Goal: Task Accomplishment & Management: Manage account settings

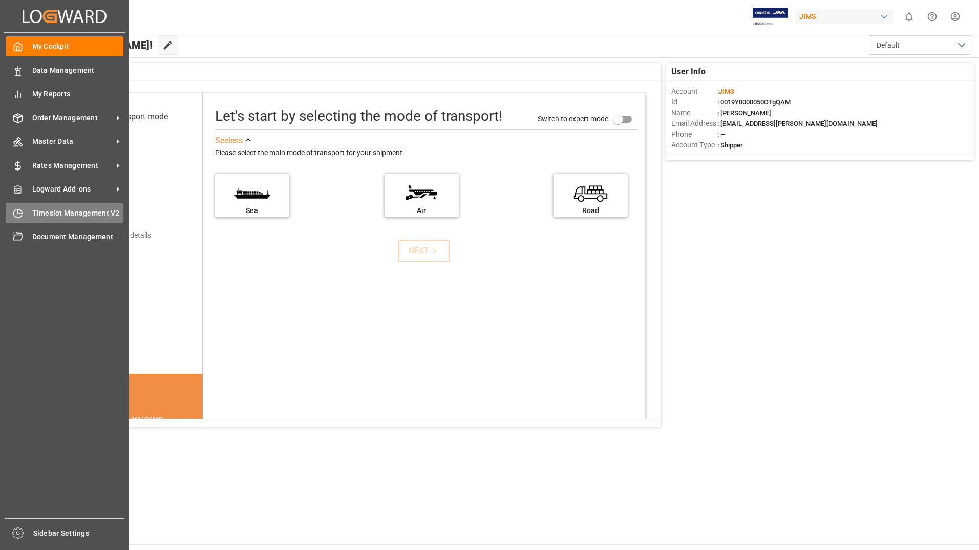
click at [75, 208] on span "Timeslot Management V2" at bounding box center [78, 213] width 92 height 11
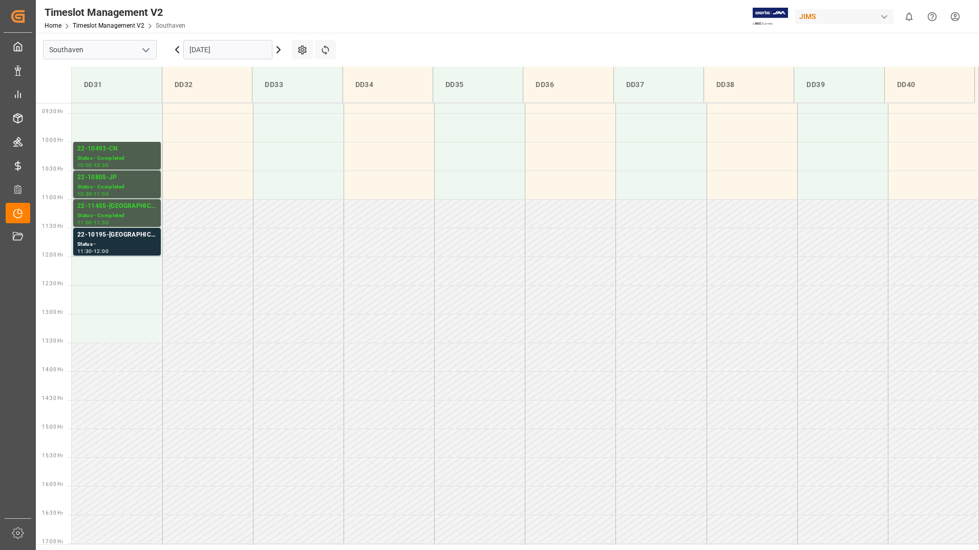
scroll to position [534, 0]
click at [105, 251] on div "12:00" at bounding box center [101, 251] width 15 height 5
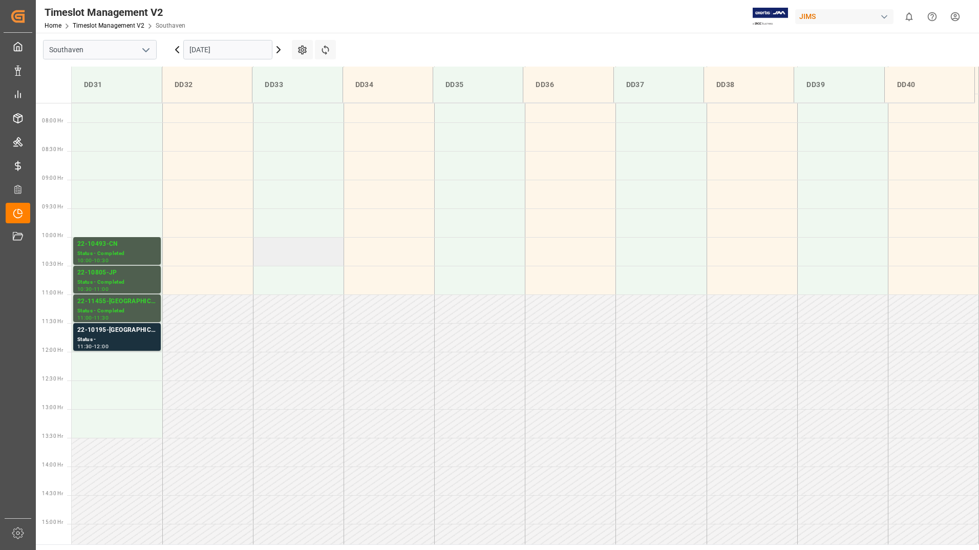
scroll to position [380, 0]
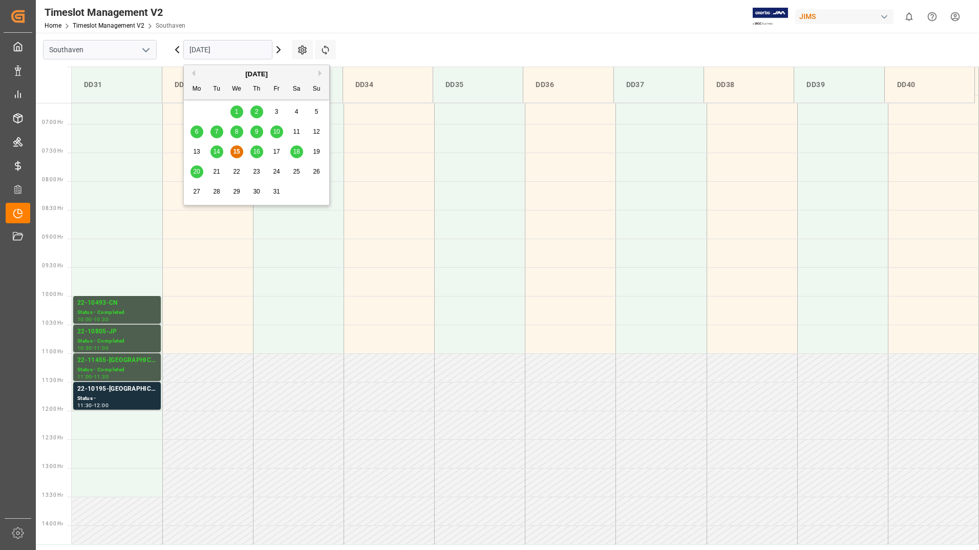
click at [244, 49] on input "[DATE]" at bounding box center [227, 49] width 89 height 19
click at [257, 151] on span "16" at bounding box center [256, 151] width 7 height 7
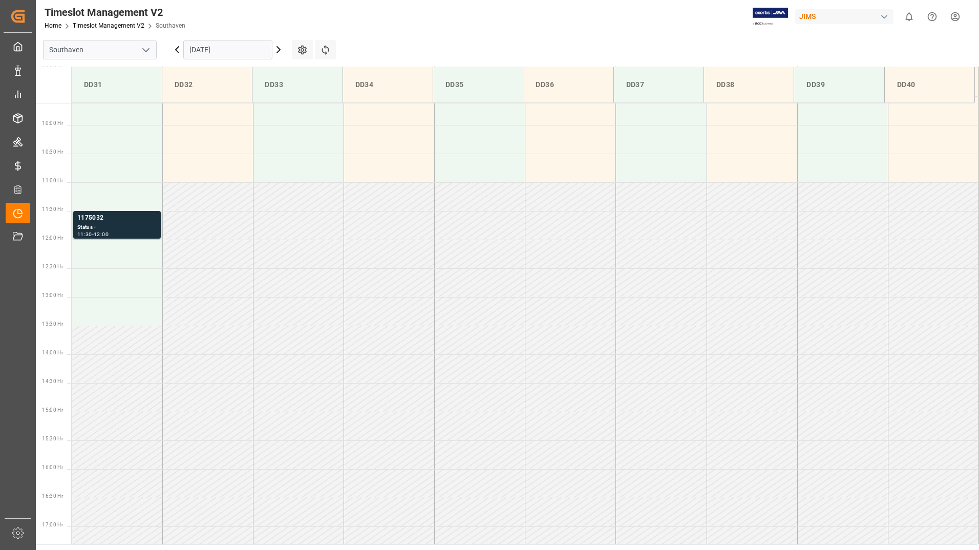
scroll to position [534, 0]
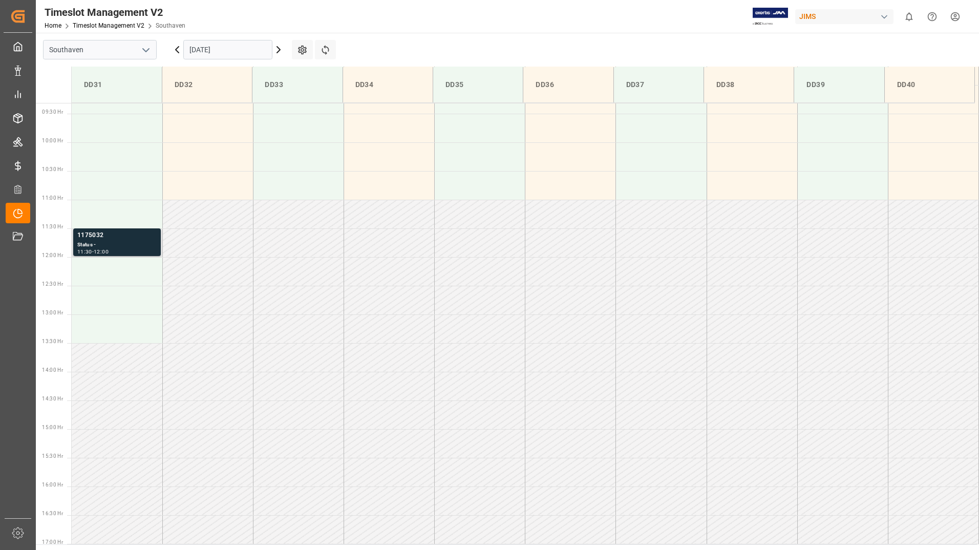
click at [140, 243] on div "Status -" at bounding box center [116, 245] width 79 height 9
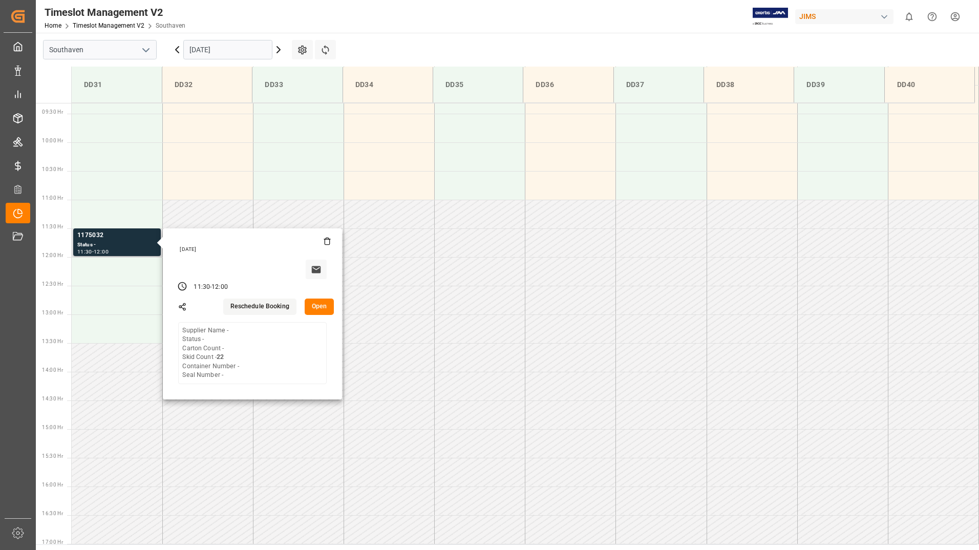
click at [320, 307] on button "Open" at bounding box center [320, 307] width 30 height 16
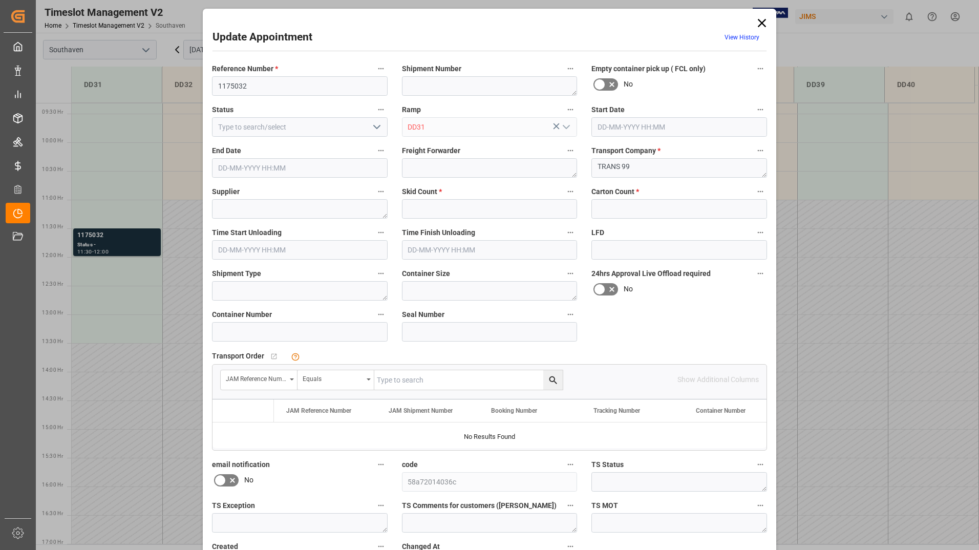
type input "22"
type input "16-10-2025 11:30"
type input "16-10-2025 12:00"
type input "15-10-2025 13:30"
click at [683, 87] on div "No" at bounding box center [679, 84] width 176 height 16
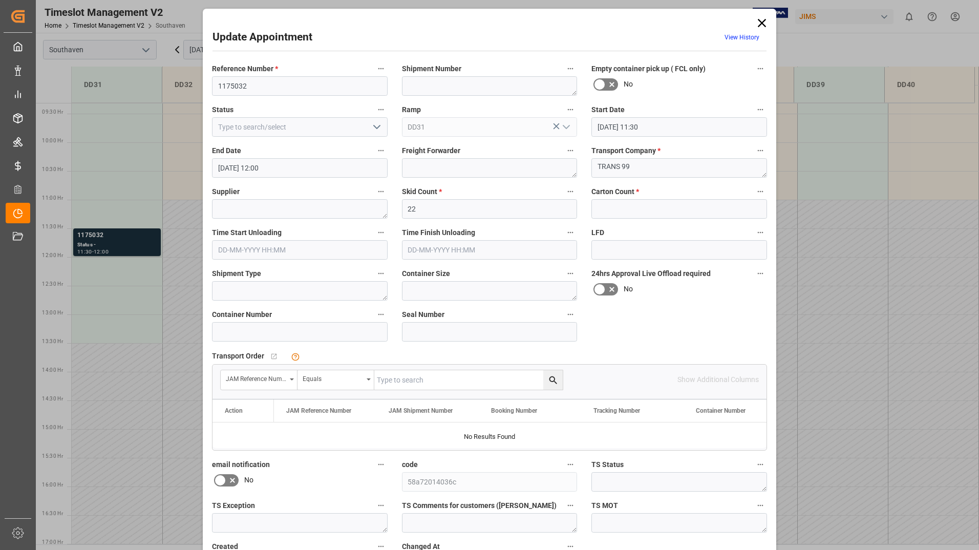
click at [431, 347] on div "Transport Order   No child Object linked JAM Reference Number Equals Show Addit…" at bounding box center [489, 399] width 569 height 109
click at [817, 307] on div "Update Appointment View History Reference Number * 1175032 Shipment Number Empt…" at bounding box center [489, 275] width 979 height 550
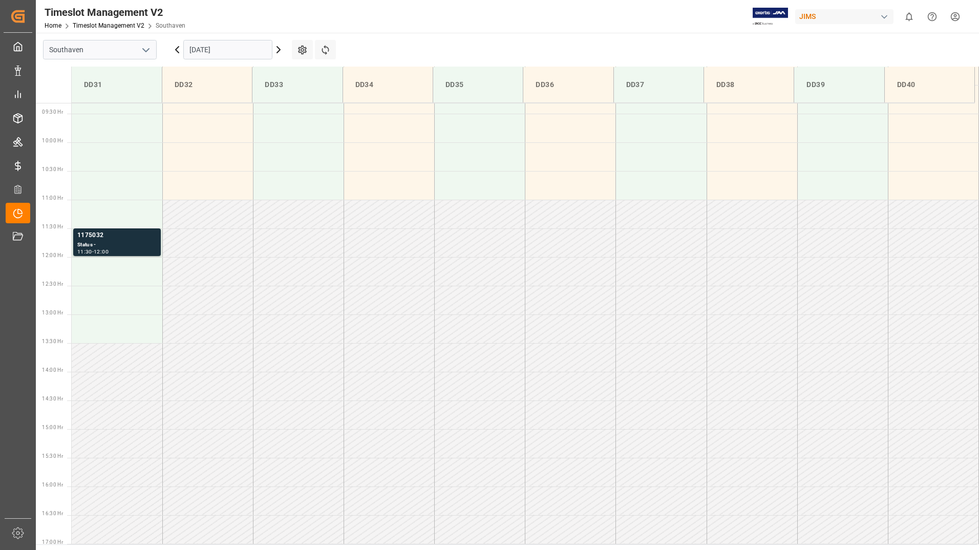
click at [816, 310] on td at bounding box center [842, 300] width 91 height 29
click at [151, 249] on div "11:30 - 12:00" at bounding box center [116, 252] width 79 height 6
drag, startPoint x: 79, startPoint y: 223, endPoint x: 177, endPoint y: 229, distance: 97.5
drag, startPoint x: 177, startPoint y: 229, endPoint x: 119, endPoint y: 243, distance: 59.5
click at [119, 243] on div "Status -" at bounding box center [116, 245] width 79 height 9
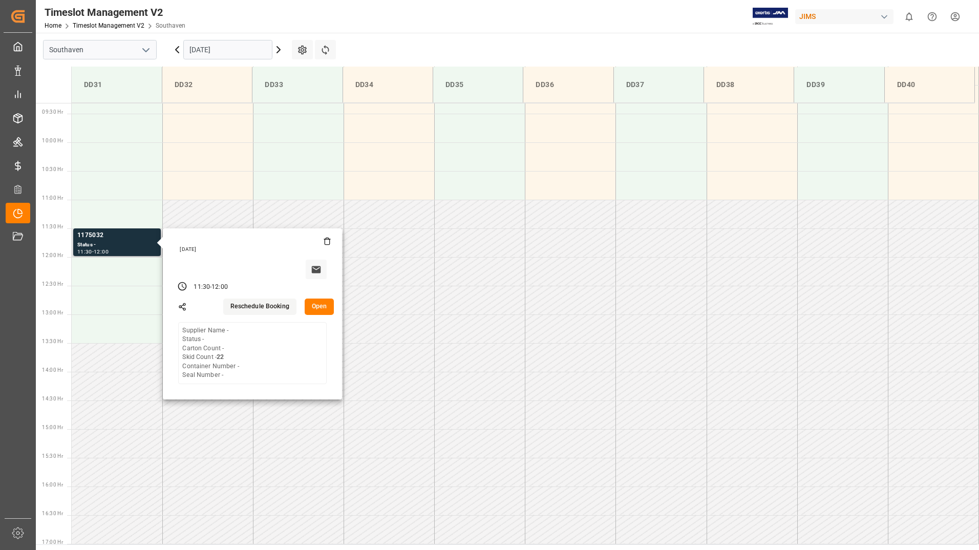
click at [320, 305] on button "Open" at bounding box center [320, 307] width 30 height 16
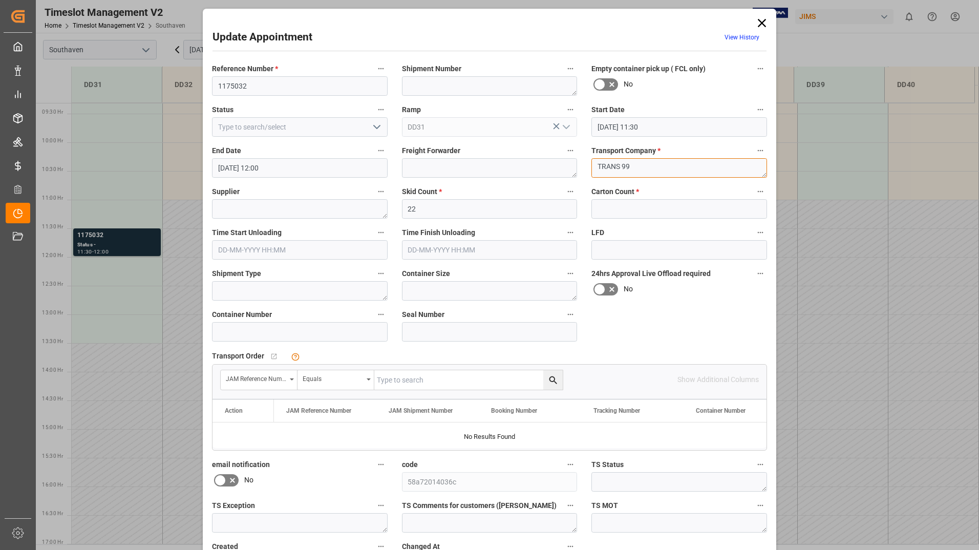
drag, startPoint x: 595, startPoint y: 166, endPoint x: 638, endPoint y: 163, distance: 43.1
click at [638, 163] on textarea "TRANS 99" at bounding box center [679, 167] width 176 height 19
click at [756, 23] on icon at bounding box center [762, 23] width 14 height 14
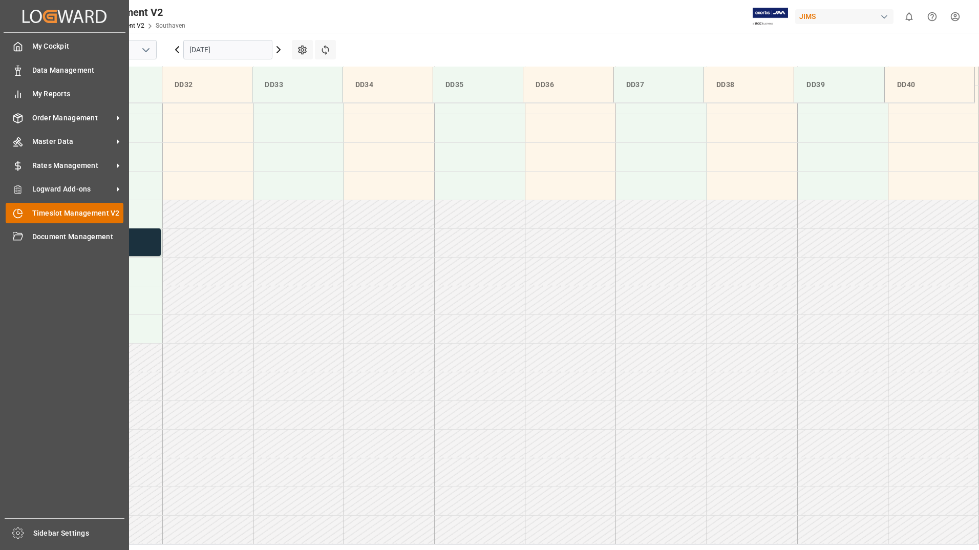
click at [83, 213] on span "Timeslot Management V2" at bounding box center [78, 213] width 92 height 11
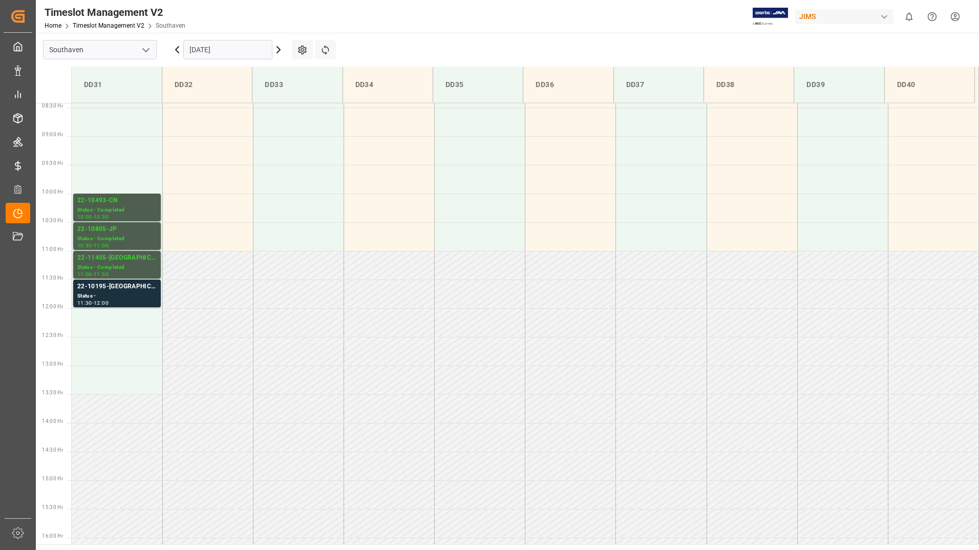
scroll to position [432, 0]
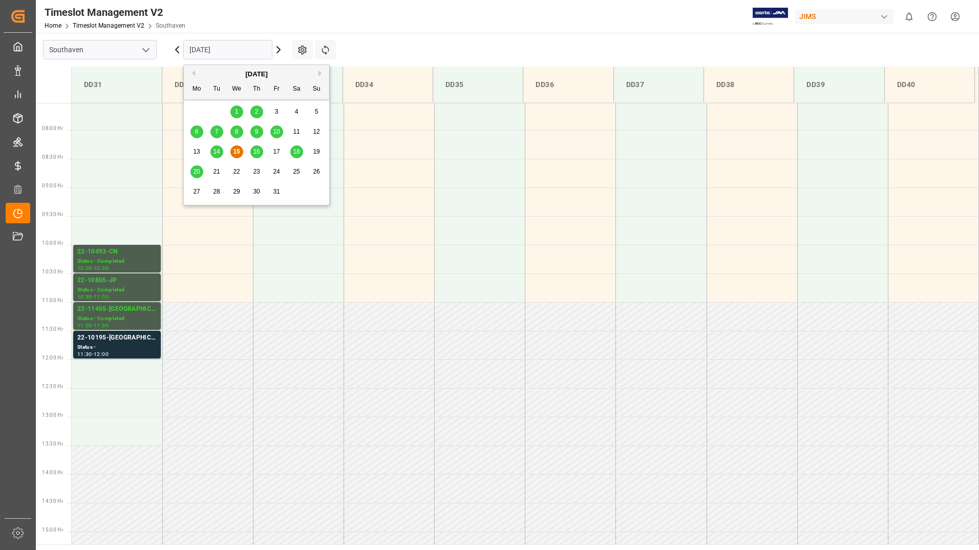
click at [211, 47] on input "[DATE]" at bounding box center [227, 49] width 89 height 19
click at [256, 150] on span "16" at bounding box center [256, 151] width 7 height 7
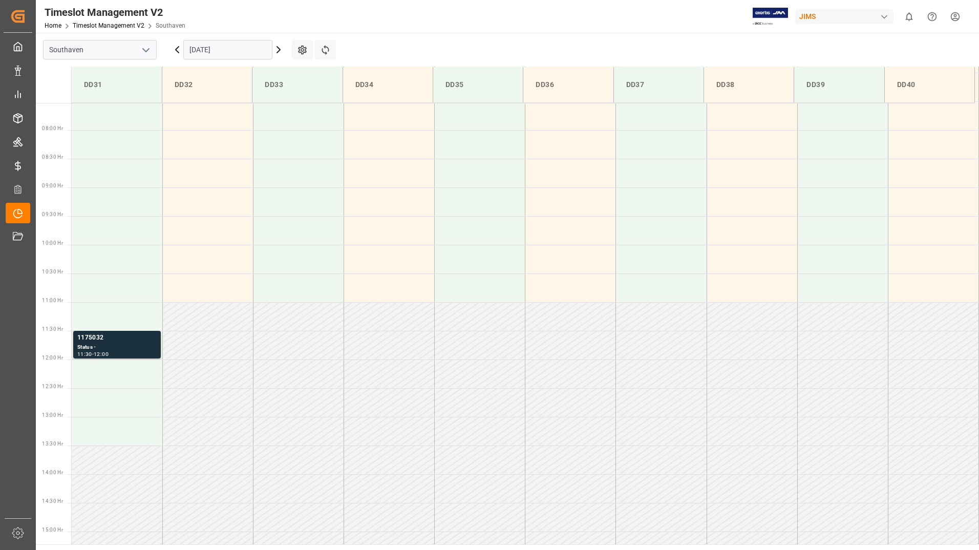
click at [254, 53] on input "16-10-2025" at bounding box center [227, 49] width 89 height 19
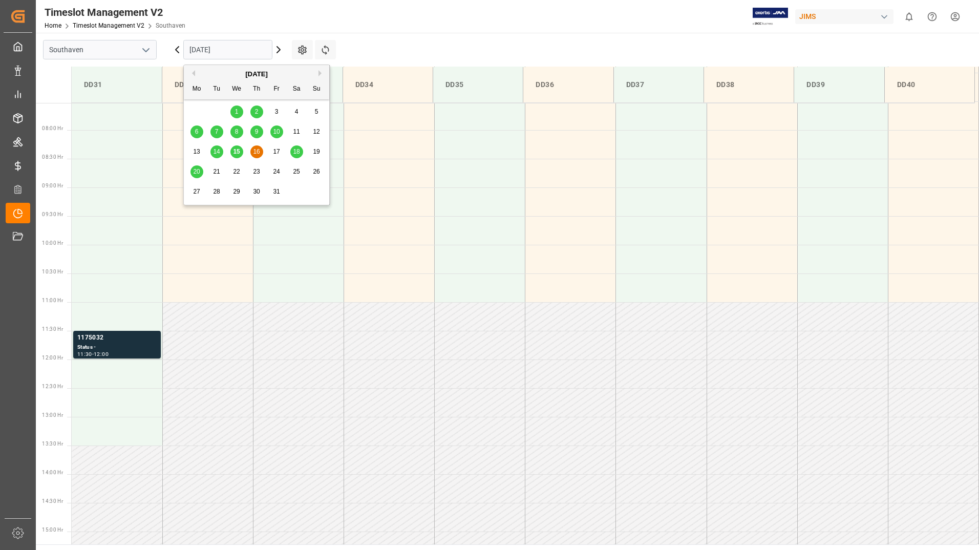
click at [195, 169] on span "20" at bounding box center [196, 171] width 7 height 7
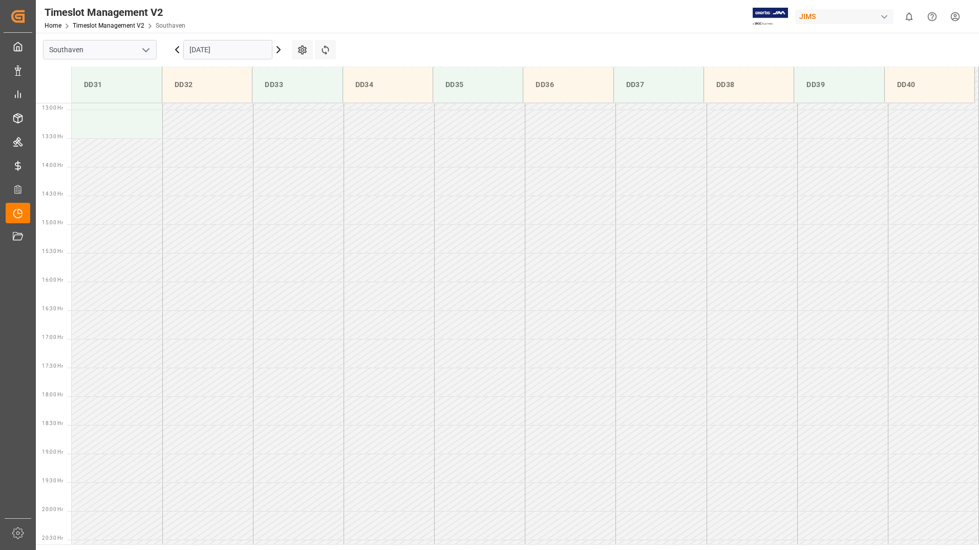
scroll to position [534, 0]
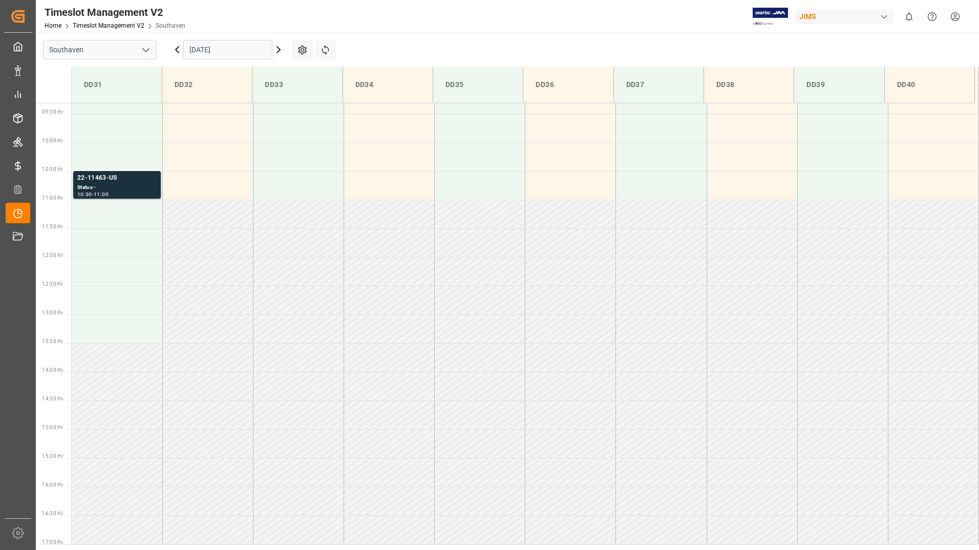
click at [216, 46] on input "20-10-2025" at bounding box center [227, 49] width 89 height 19
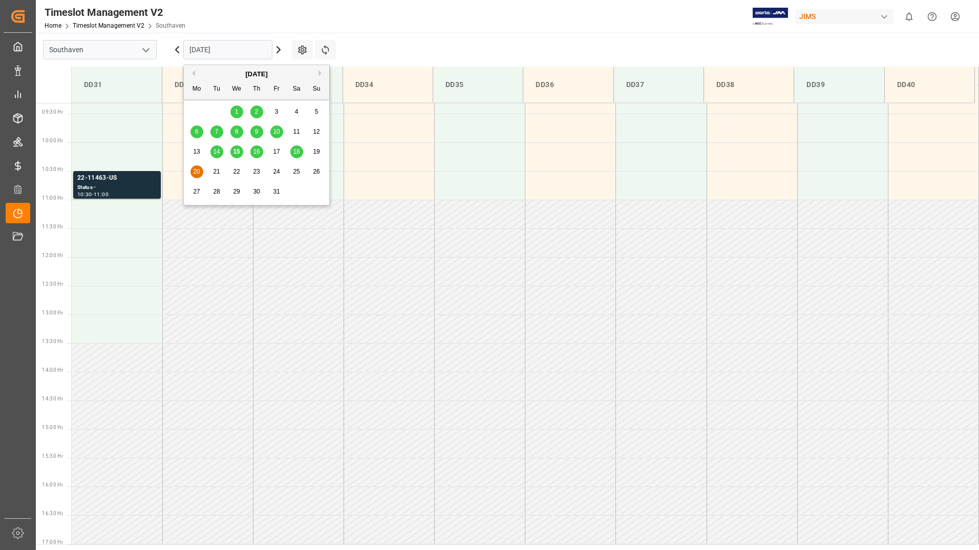
click at [239, 152] on span "15" at bounding box center [236, 151] width 7 height 7
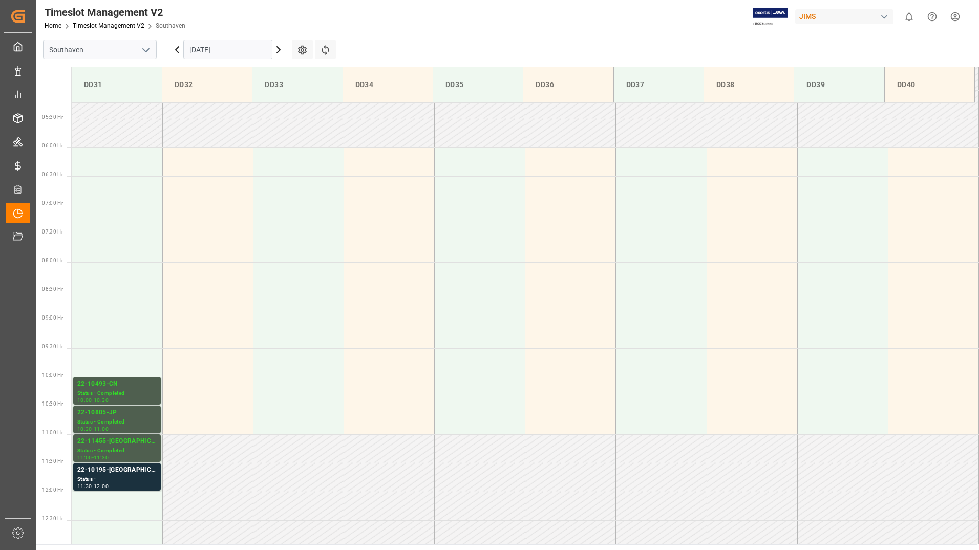
scroll to position [296, 0]
click at [223, 48] on input "[DATE]" at bounding box center [227, 49] width 89 height 19
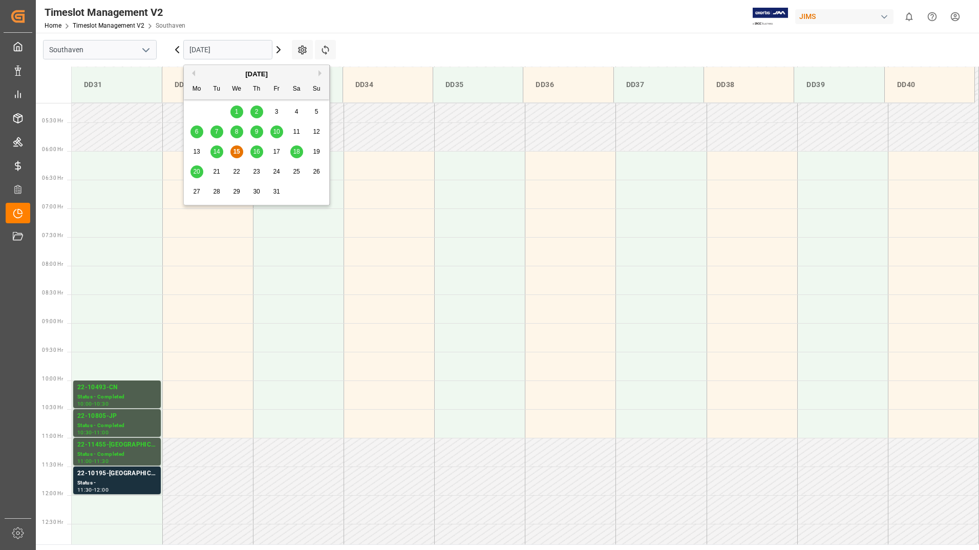
click at [252, 148] on div "16" at bounding box center [256, 152] width 13 height 12
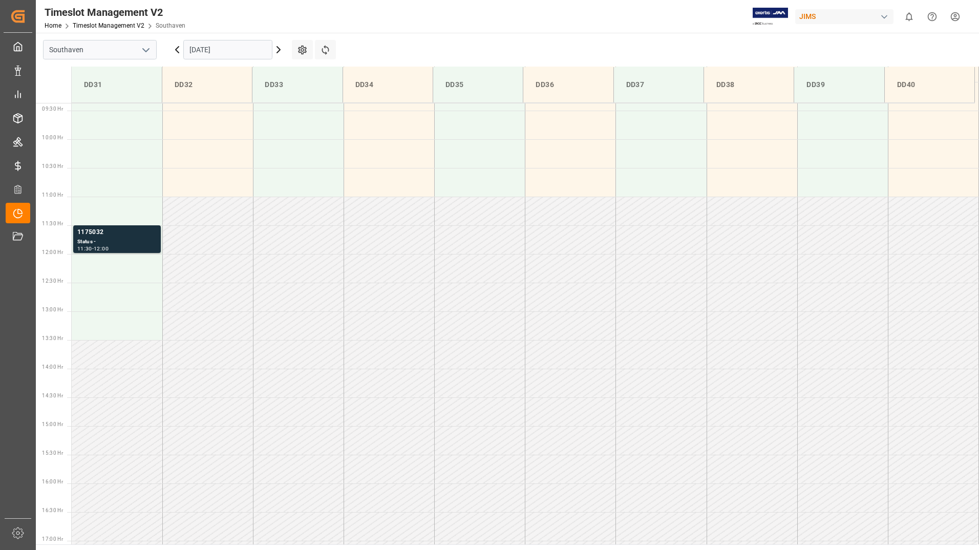
scroll to position [483, 0]
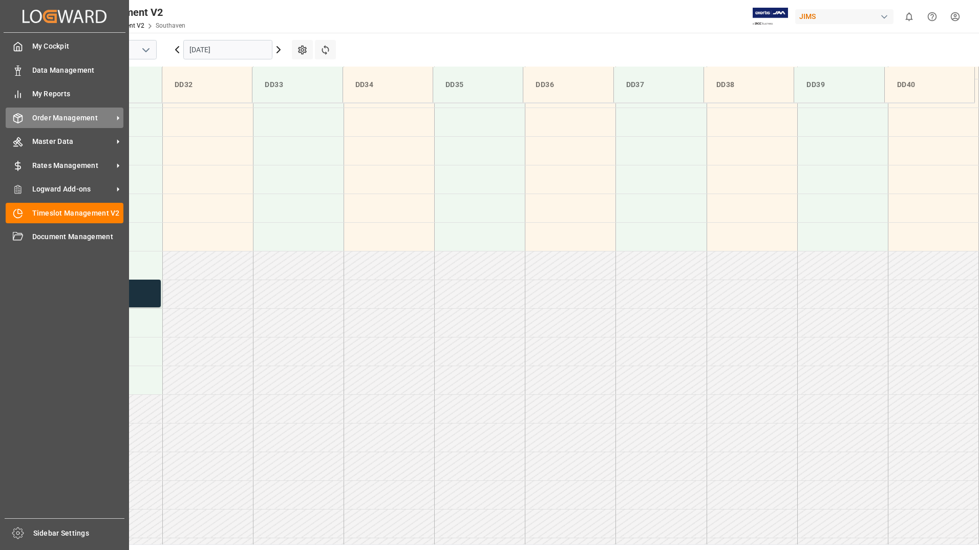
click at [73, 123] on div "Order Management Order Management" at bounding box center [65, 118] width 118 height 20
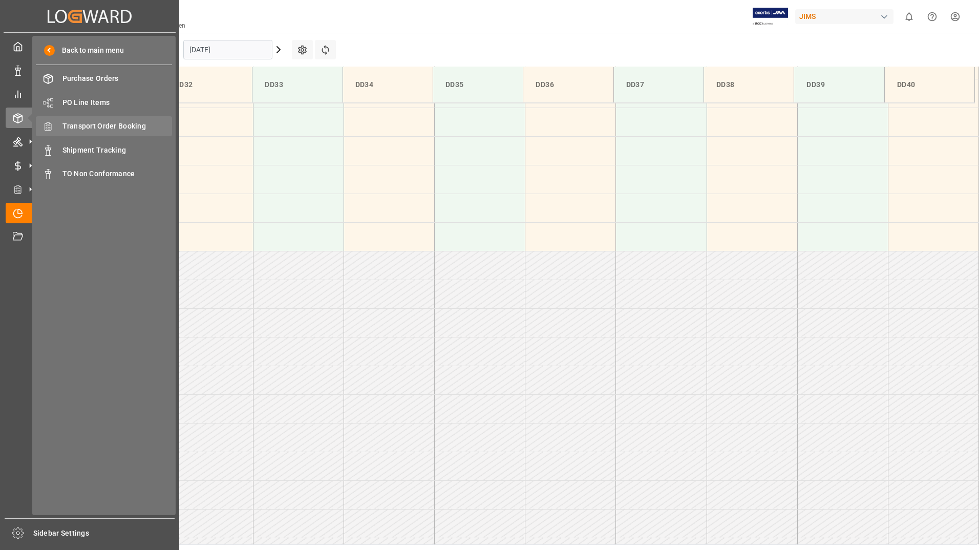
click at [111, 126] on span "Transport Order Booking" at bounding box center [117, 126] width 110 height 11
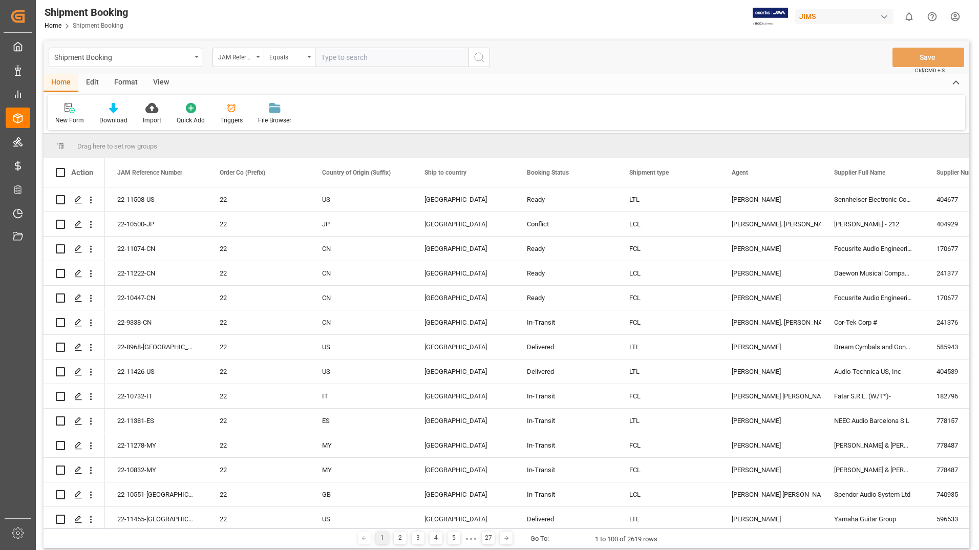
click at [368, 58] on input "text" at bounding box center [392, 57] width 154 height 19
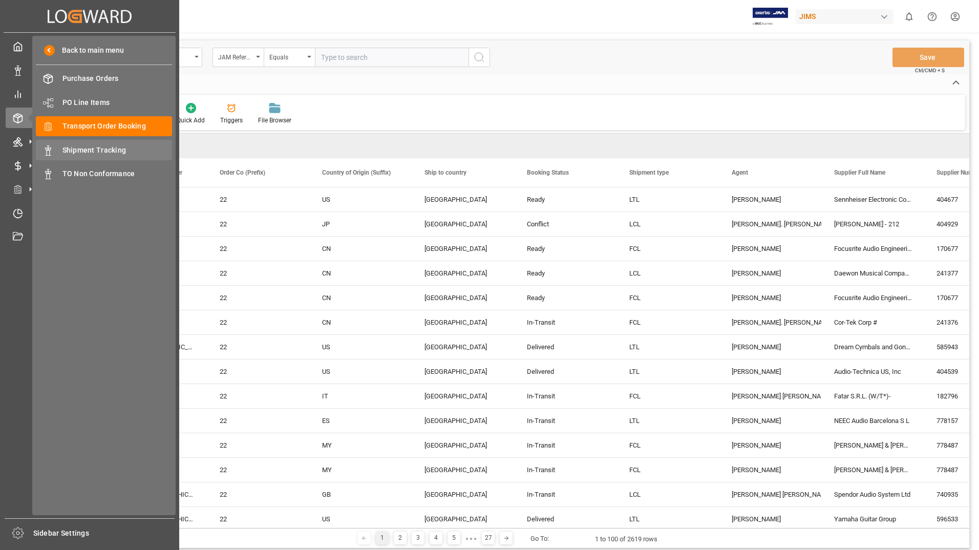
click at [114, 148] on span "Shipment Tracking" at bounding box center [117, 150] width 110 height 11
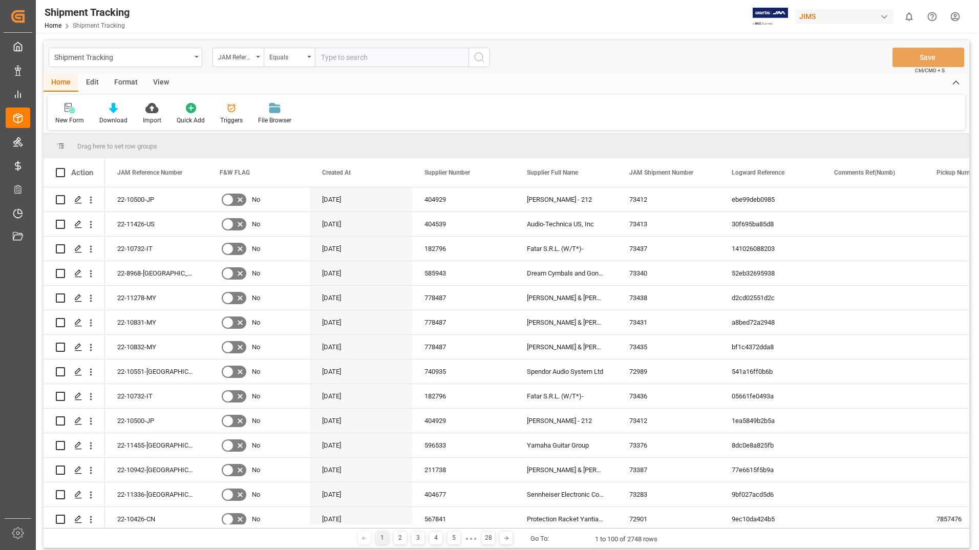
click at [347, 54] on input "text" at bounding box center [392, 57] width 154 height 19
type input "22-11508-us"
click at [483, 56] on icon "search button" at bounding box center [479, 57] width 12 height 12
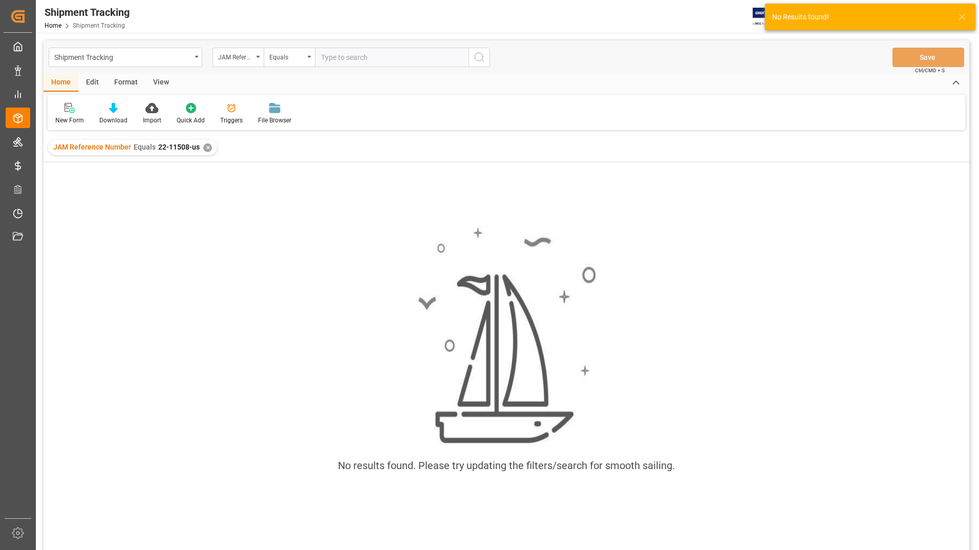
click at [203, 147] on div "✕" at bounding box center [207, 147] width 9 height 9
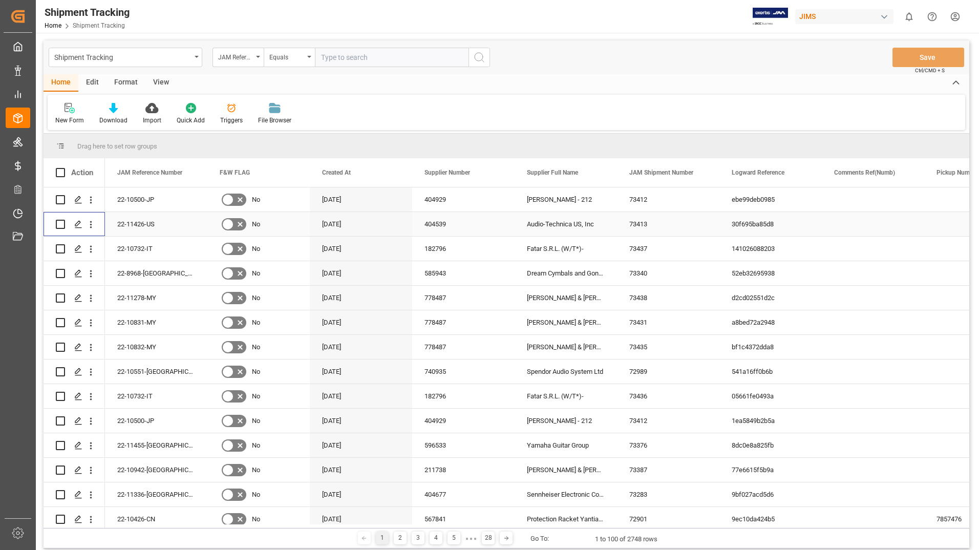
click at [63, 221] on input "Press Space to toggle row selection (unchecked)" at bounding box center [60, 224] width 9 height 9
checkbox input "true"
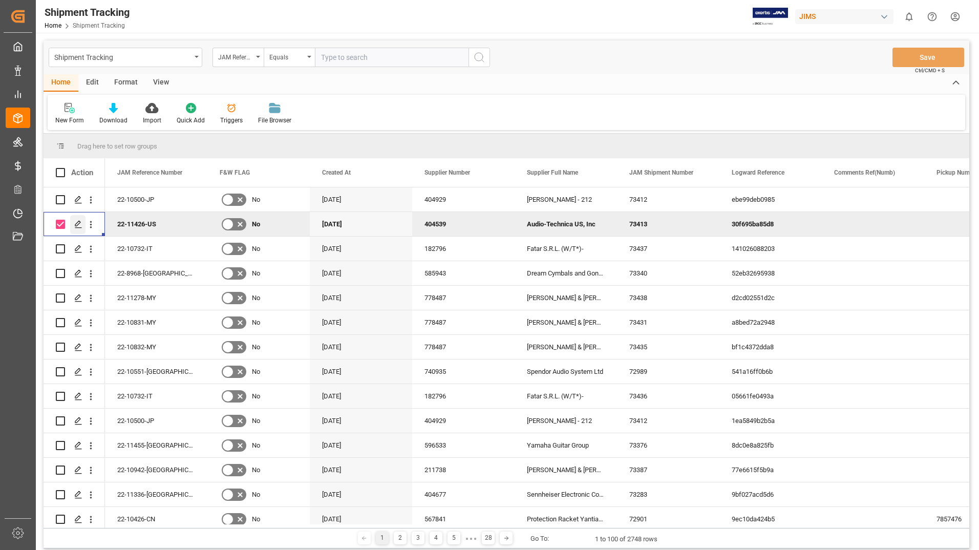
click at [78, 227] on icon "Press SPACE to deselect this row." at bounding box center [78, 224] width 8 height 8
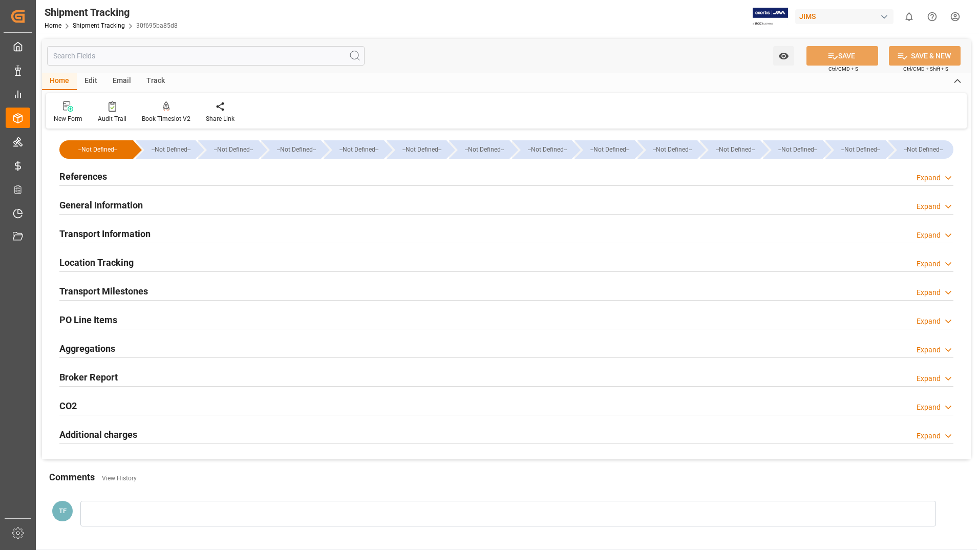
click at [131, 206] on h2 "General Information" at bounding box center [100, 205] width 83 height 14
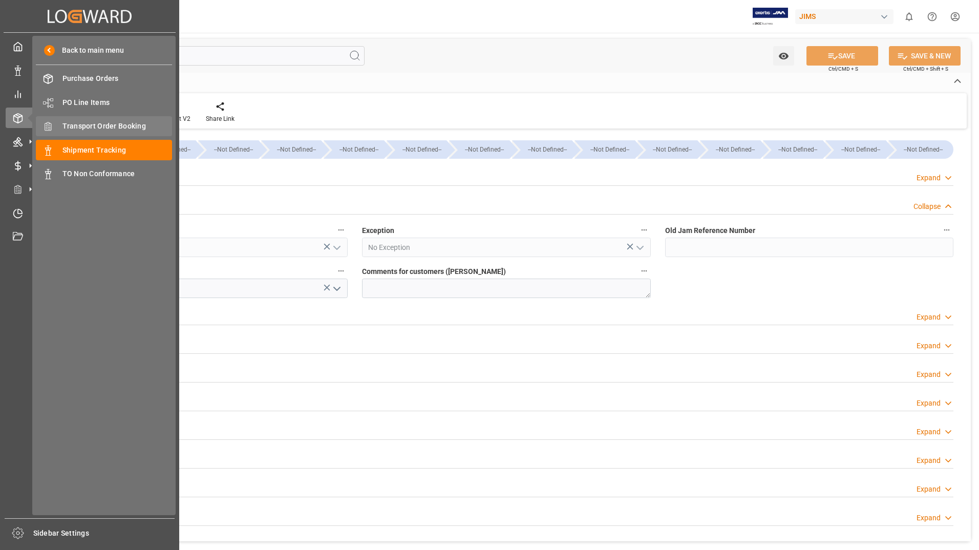
click at [93, 128] on span "Transport Order Booking" at bounding box center [117, 126] width 110 height 11
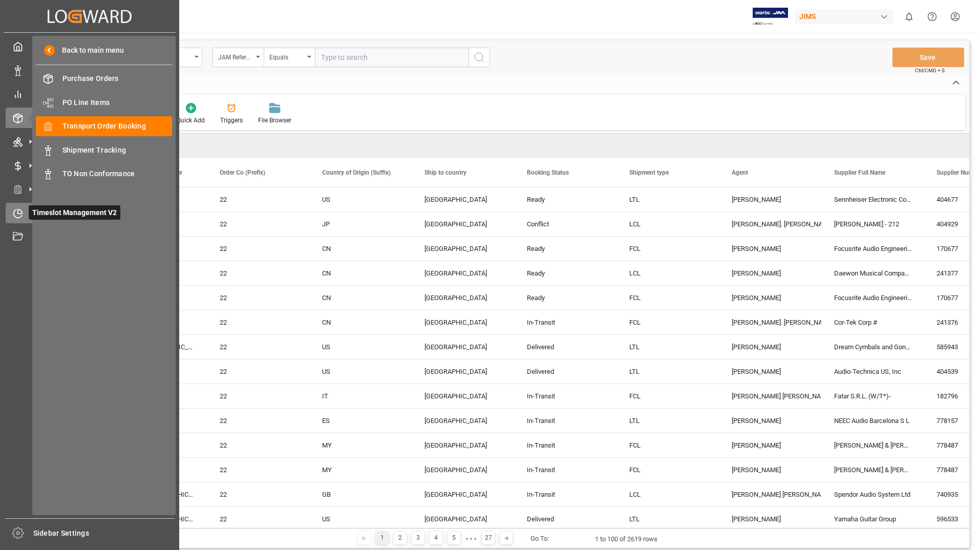
click at [36, 214] on span "Timeslot Management V2" at bounding box center [75, 212] width 92 height 14
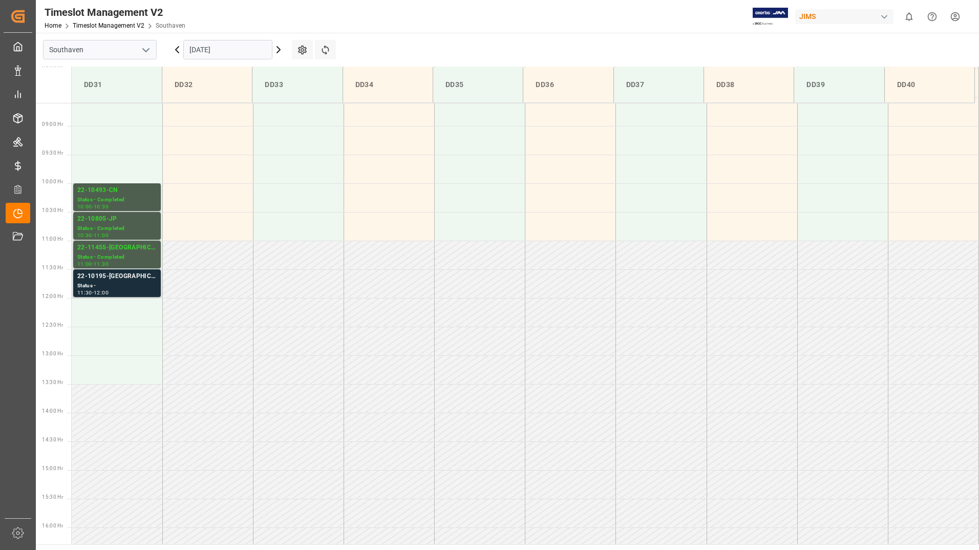
scroll to position [483, 0]
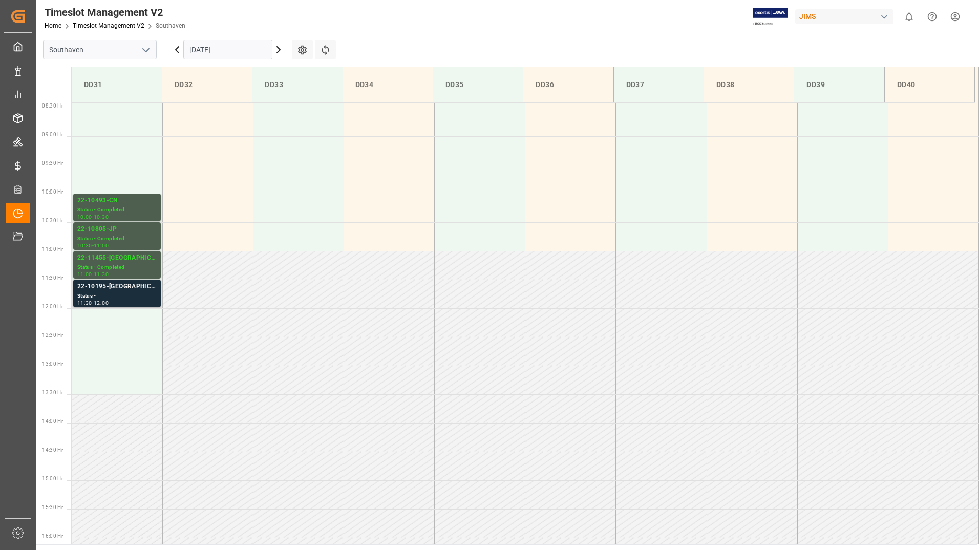
click at [109, 305] on div "12:00" at bounding box center [101, 303] width 15 height 5
click at [120, 263] on div "22-11455-[GEOGRAPHIC_DATA]" at bounding box center [116, 258] width 79 height 10
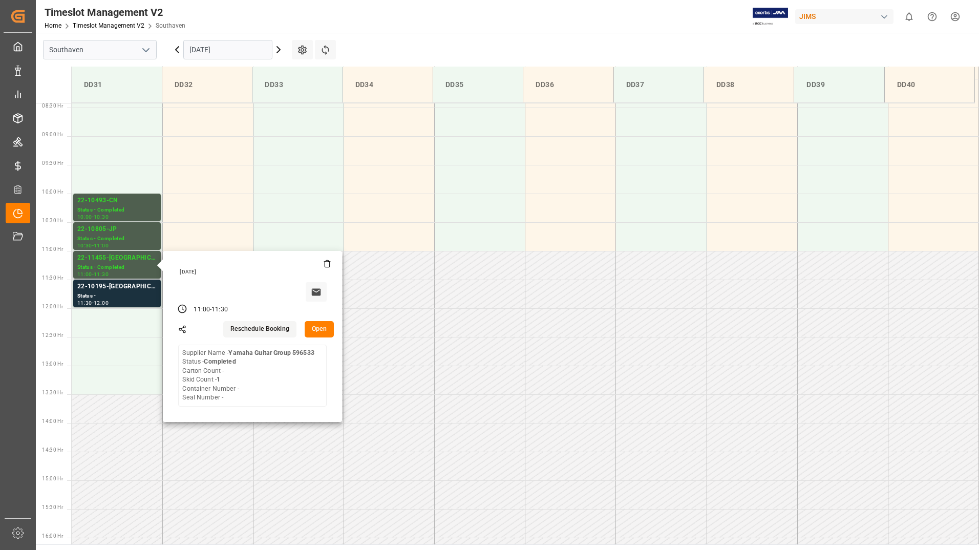
click at [312, 325] on button "Open" at bounding box center [320, 329] width 30 height 16
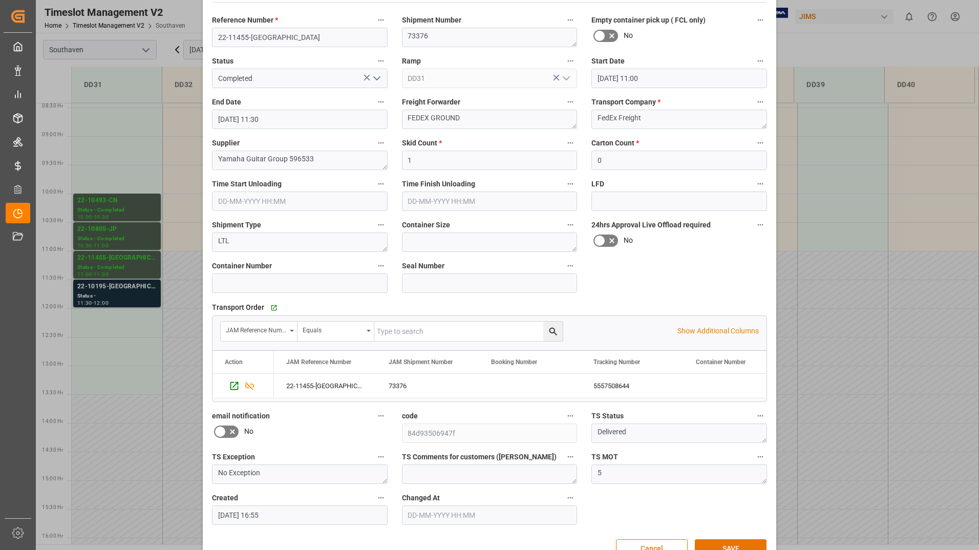
scroll to position [0, 0]
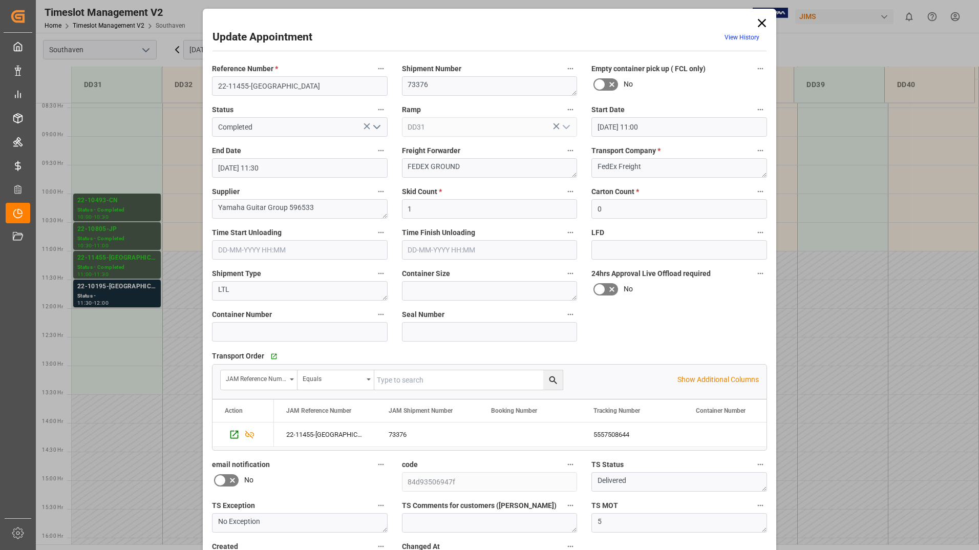
click at [758, 18] on icon at bounding box center [762, 23] width 14 height 14
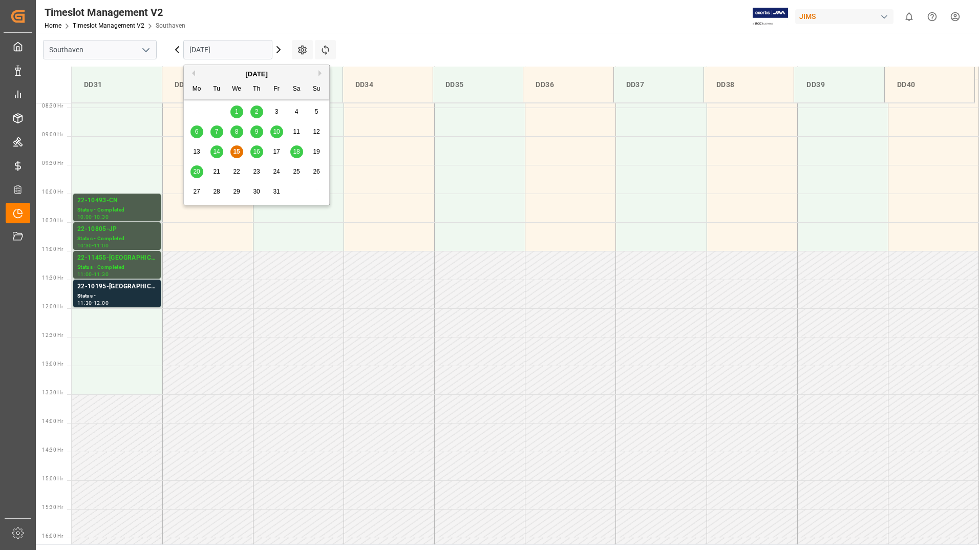
click at [232, 45] on input "[DATE]" at bounding box center [227, 49] width 89 height 19
click at [257, 150] on span "16" at bounding box center [256, 151] width 7 height 7
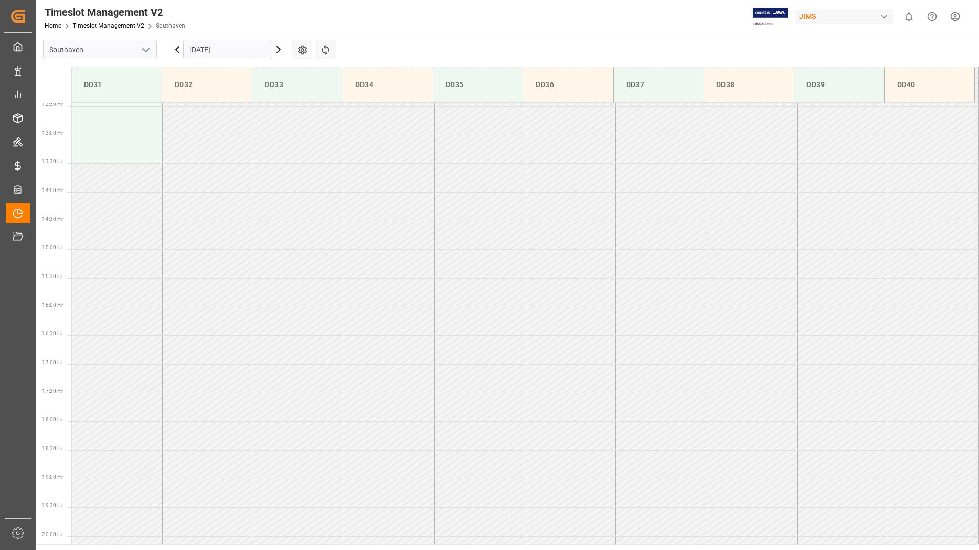
scroll to position [739, 0]
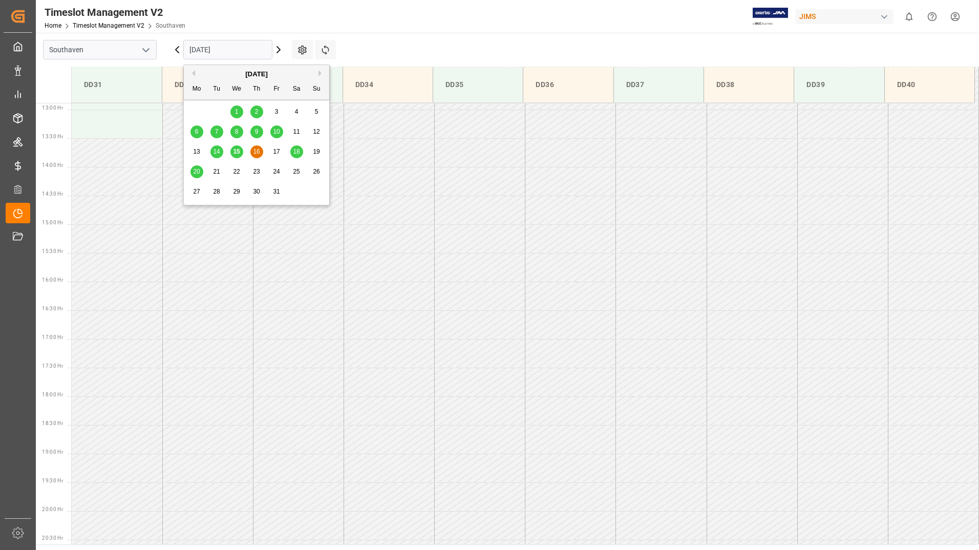
click at [235, 44] on input "16-10-2025" at bounding box center [227, 49] width 89 height 19
click at [276, 128] on div "10" at bounding box center [276, 132] width 13 height 12
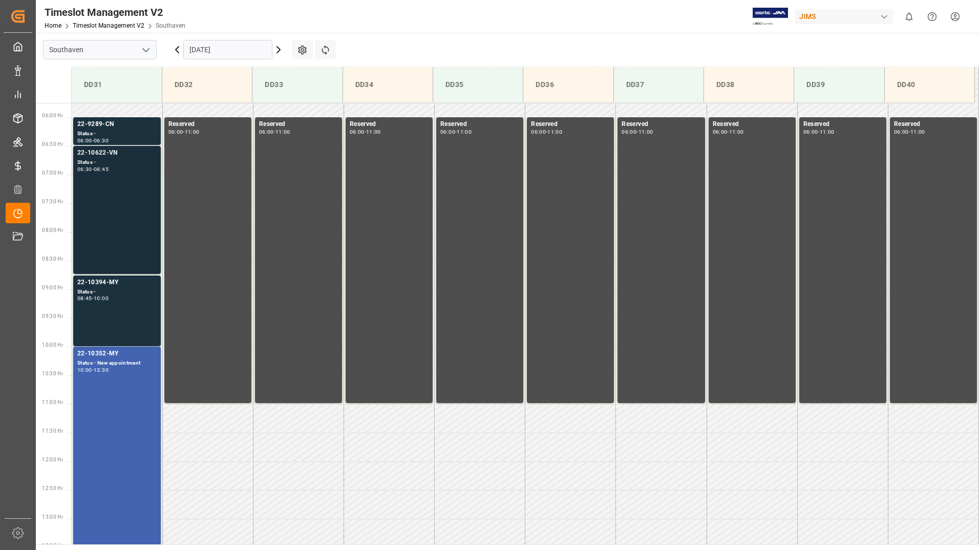
scroll to position [329, 0]
click at [114, 303] on div "22-10394-MY Status - 08:45 - 10:00" at bounding box center [116, 311] width 79 height 67
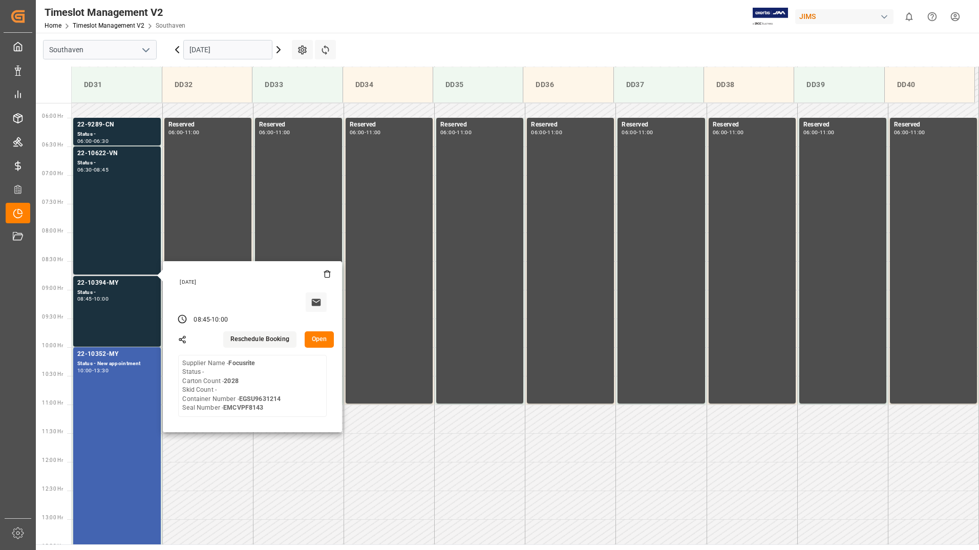
click at [322, 341] on button "Open" at bounding box center [320, 339] width 30 height 16
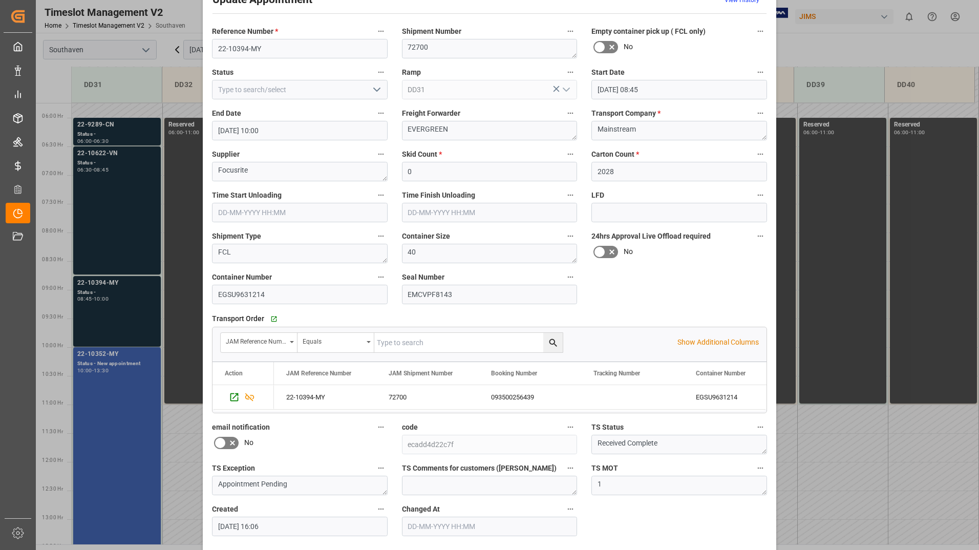
scroll to position [0, 0]
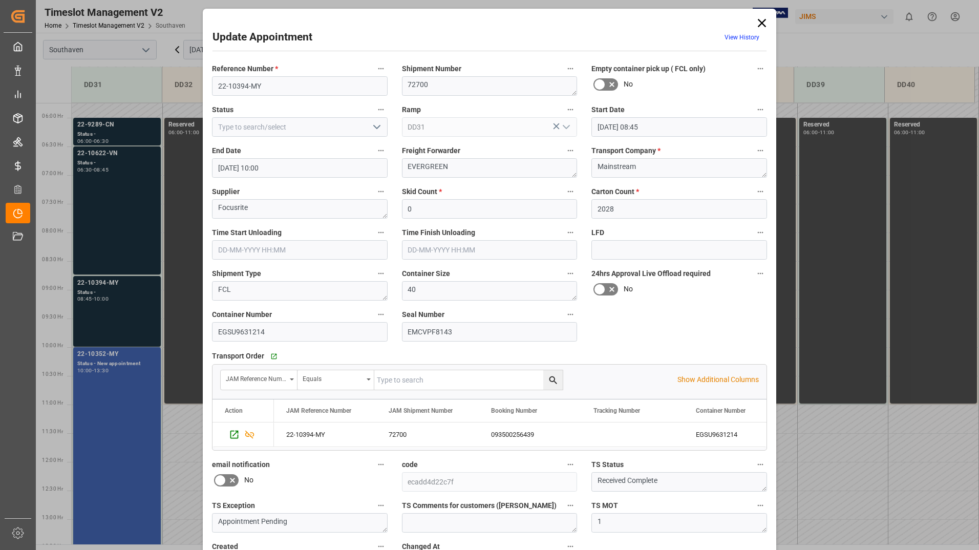
click at [757, 19] on icon at bounding box center [762, 23] width 14 height 14
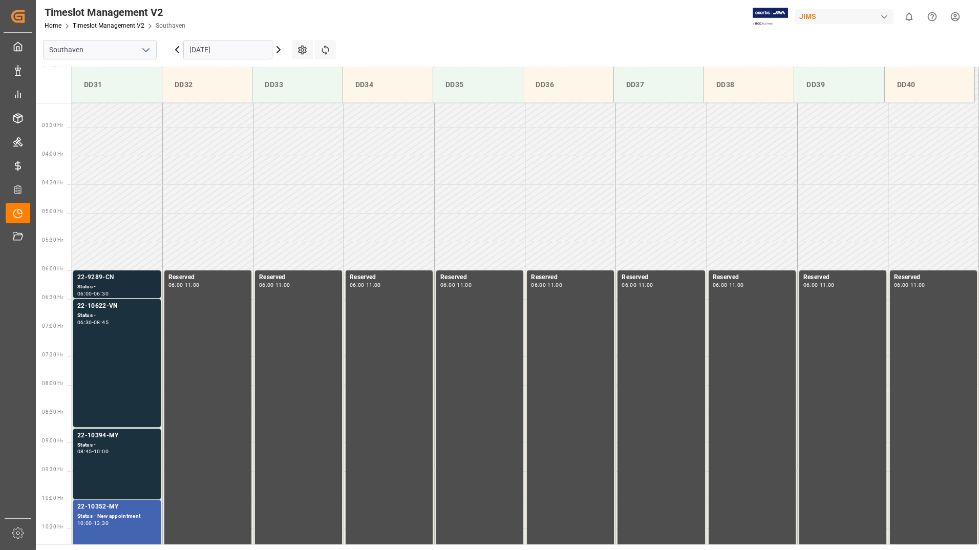
scroll to position [176, 0]
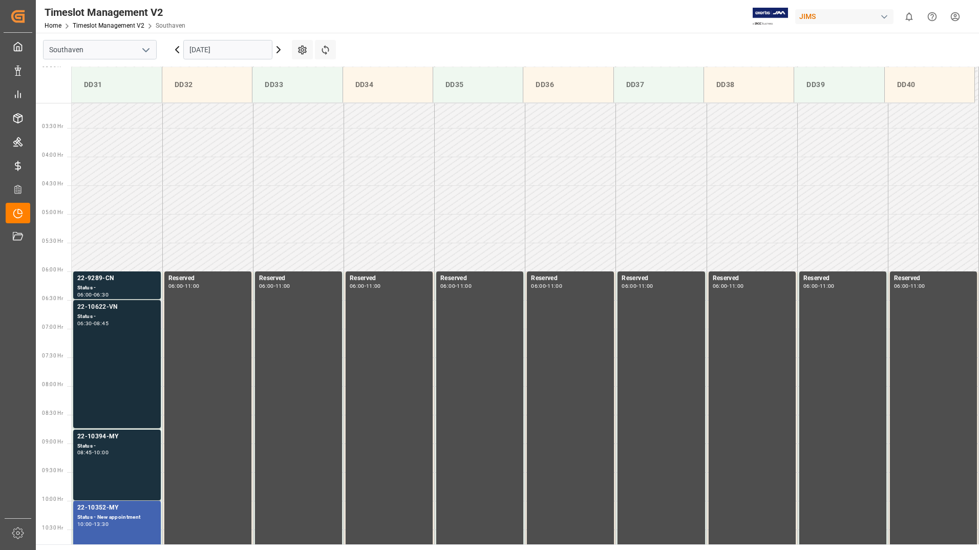
click at [136, 348] on div "22-10622-VN Status - 06:30 - 08:45" at bounding box center [116, 364] width 79 height 124
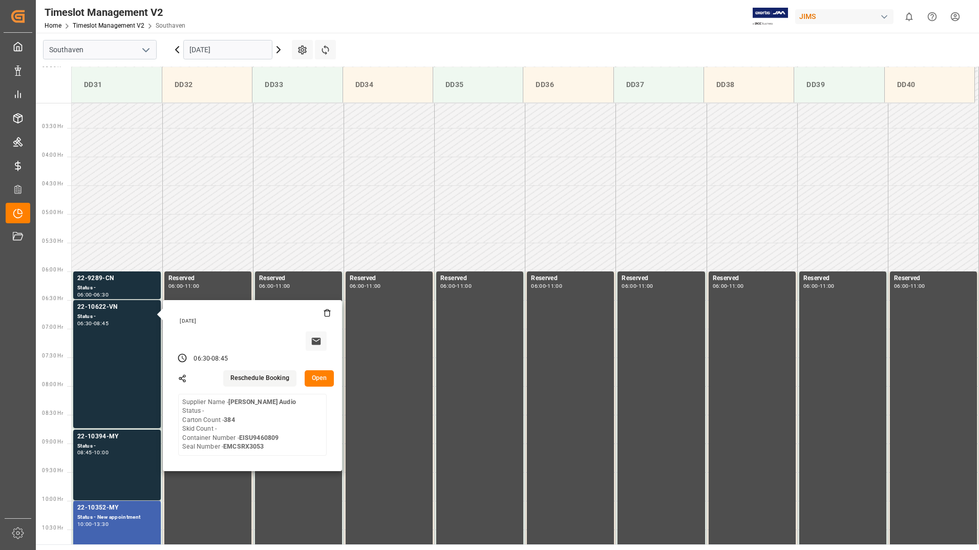
click at [313, 377] on button "Open" at bounding box center [320, 378] width 30 height 16
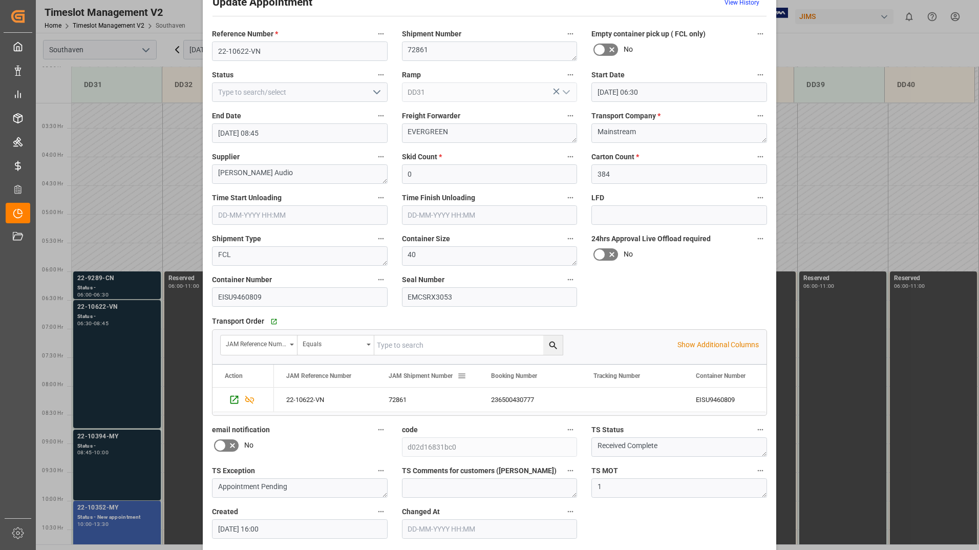
scroll to position [76, 0]
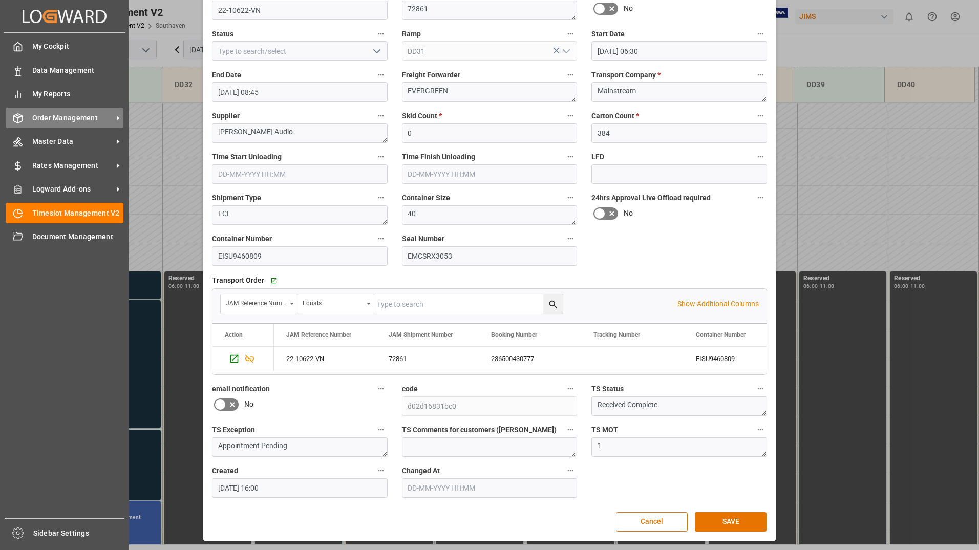
click at [60, 111] on div "Order Management Order Management" at bounding box center [65, 118] width 118 height 20
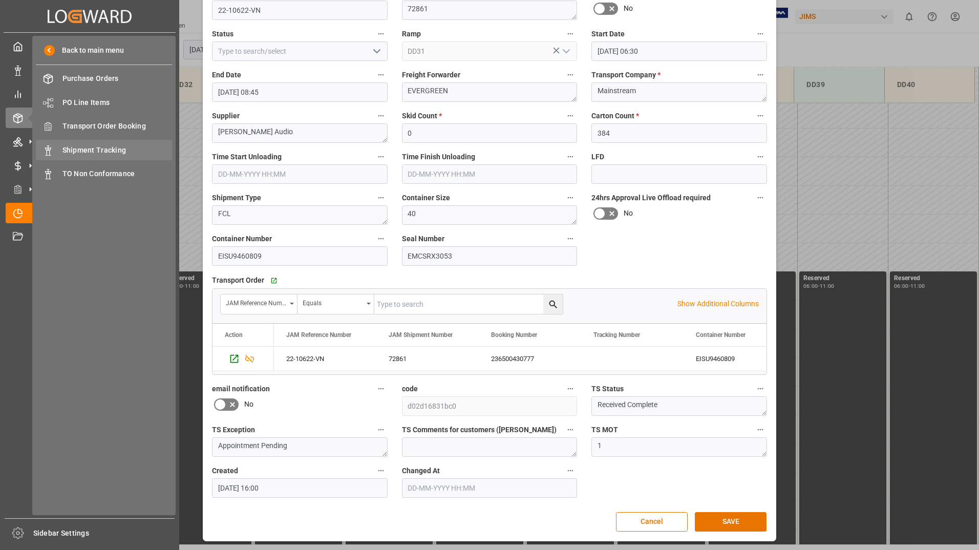
click at [89, 150] on span "Shipment Tracking" at bounding box center [117, 150] width 110 height 11
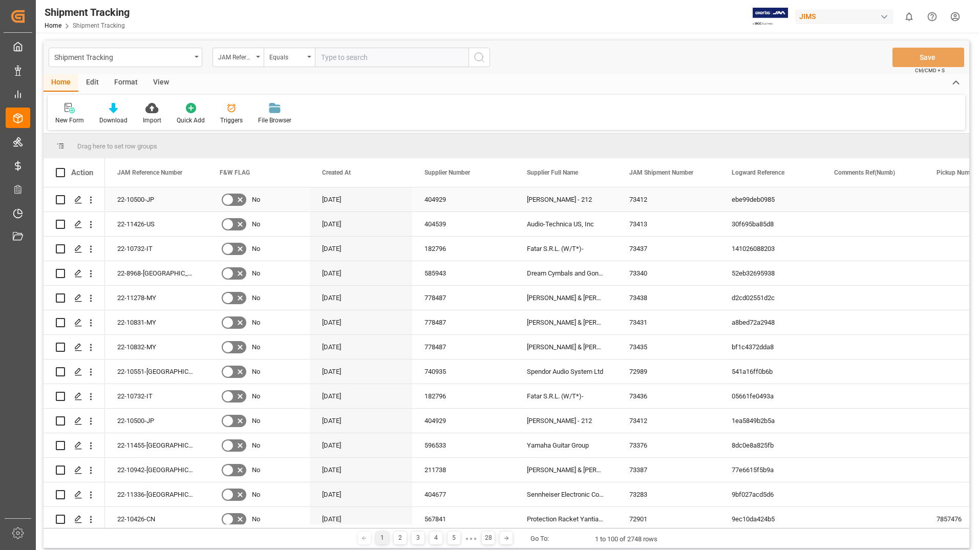
click at [59, 197] on input "Press Space to toggle row selection (unchecked)" at bounding box center [60, 199] width 9 height 9
checkbox input "true"
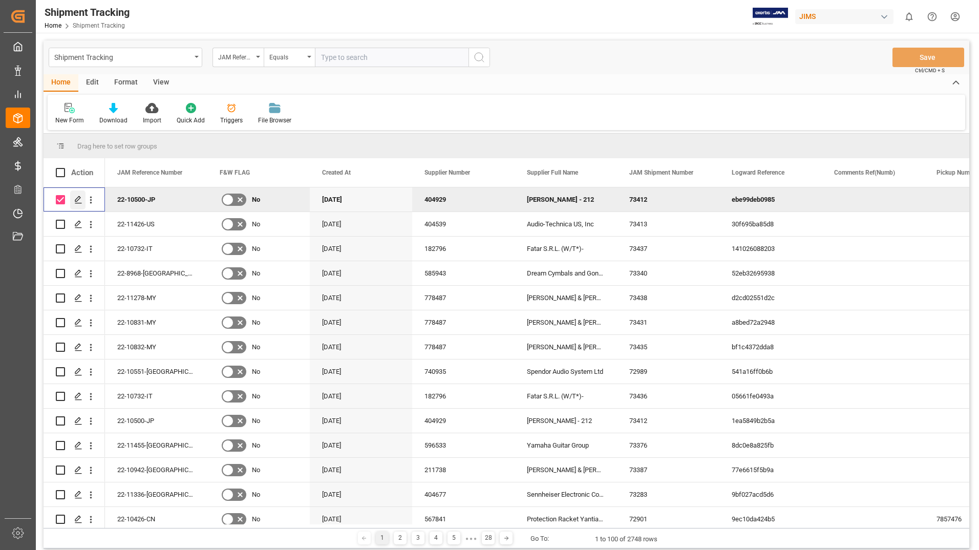
click at [77, 200] on icon "Press SPACE to deselect this row." at bounding box center [78, 200] width 8 height 8
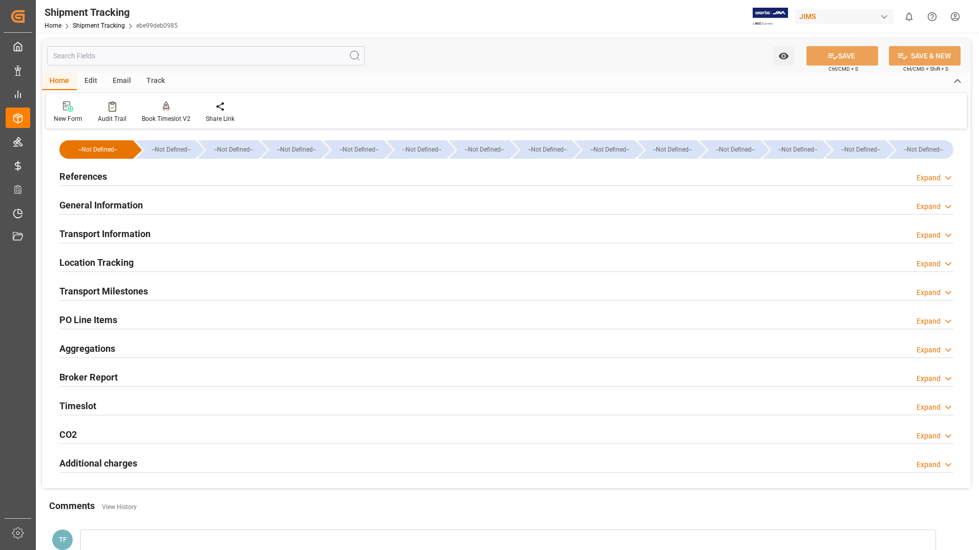
click at [99, 205] on h2 "General Information" at bounding box center [100, 205] width 83 height 14
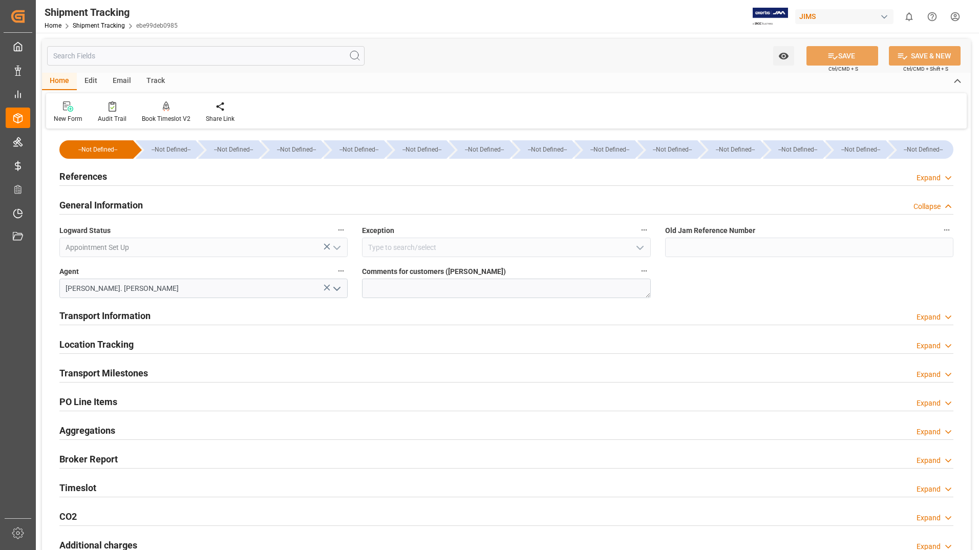
click at [375, 71] on div "Watch Option SAVE Ctrl/CMD + S SAVE & NEW Ctrl/CMD + Shift + S" at bounding box center [506, 56] width 929 height 34
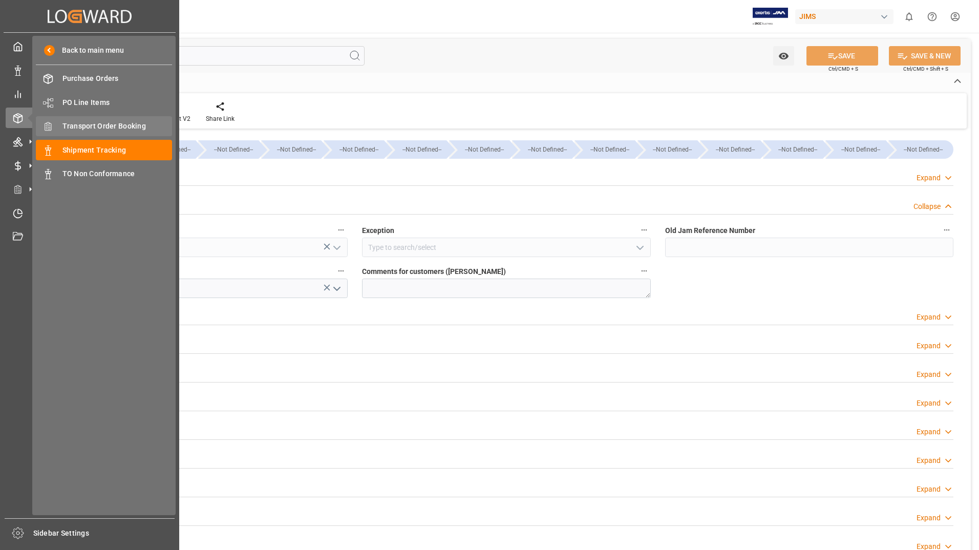
click at [70, 129] on span "Transport Order Booking" at bounding box center [117, 126] width 110 height 11
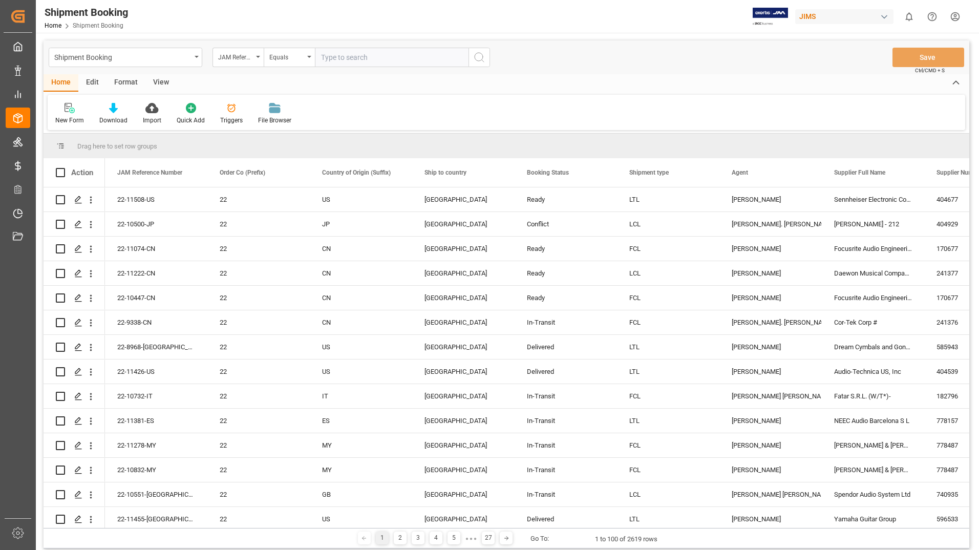
click at [617, 89] on div "Home Edit Format View" at bounding box center [507, 82] width 926 height 17
click at [590, 70] on div "Shipment Booking JAM Reference Number Equals Save Ctrl/CMD + S" at bounding box center [507, 57] width 926 height 34
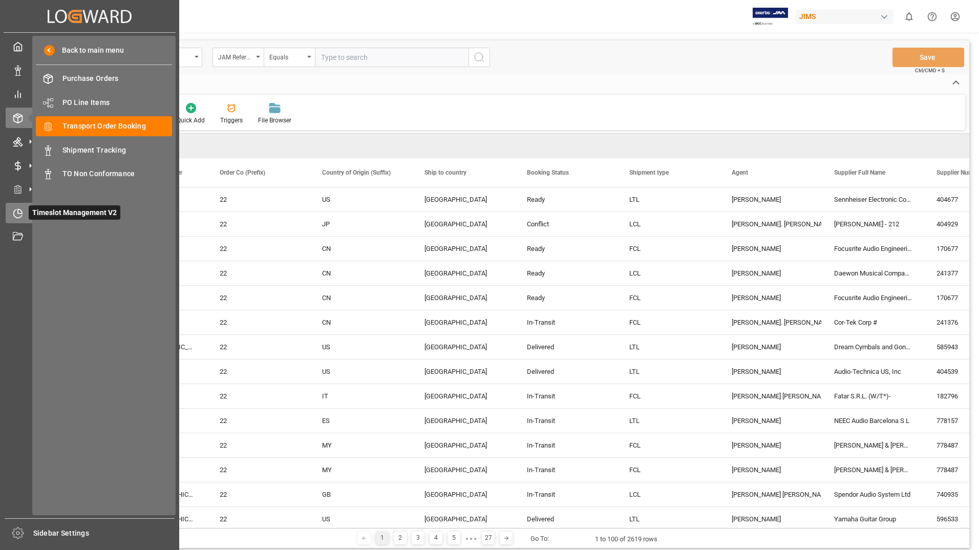
click at [46, 209] on span "Timeslot Management V2" at bounding box center [75, 212] width 92 height 14
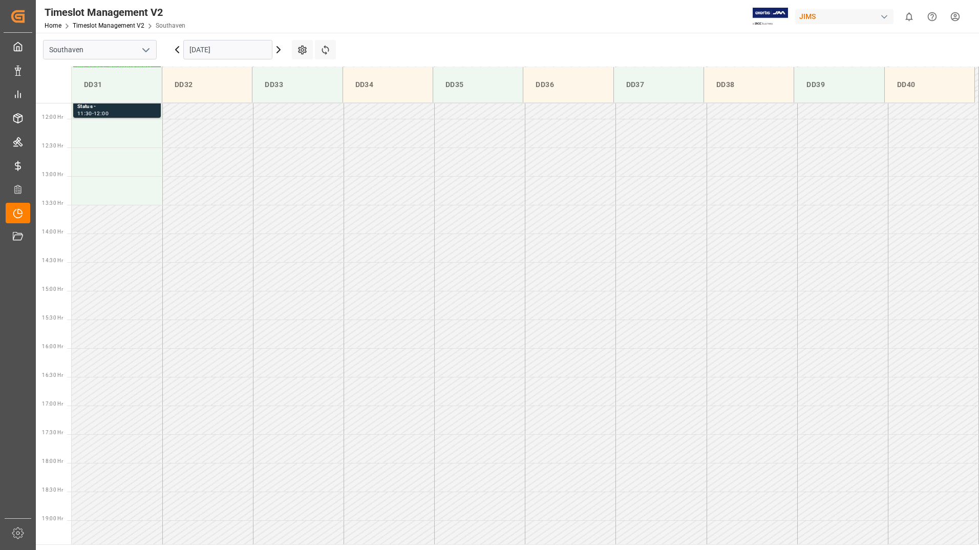
scroll to position [489, 0]
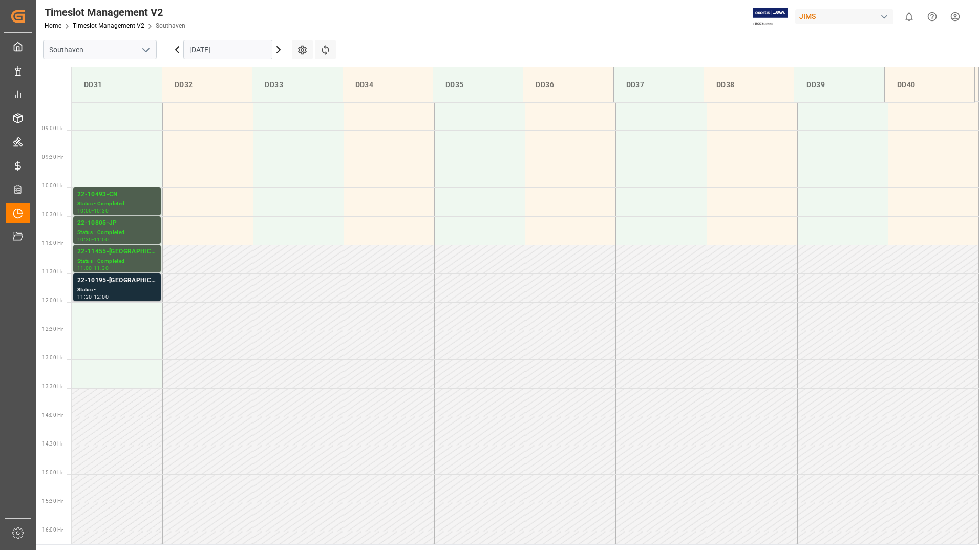
click at [112, 293] on div "Status -" at bounding box center [116, 290] width 79 height 9
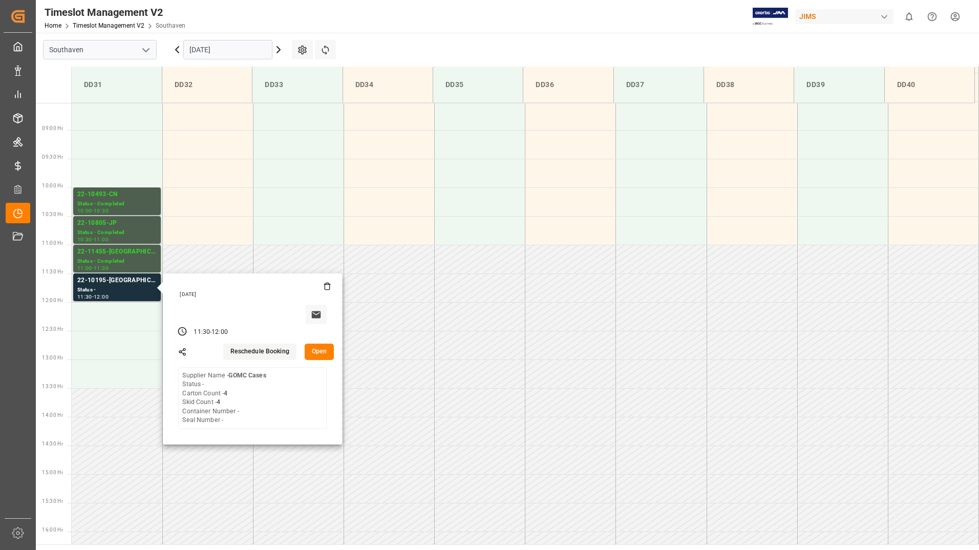
click at [321, 352] on button "Open" at bounding box center [320, 352] width 30 height 16
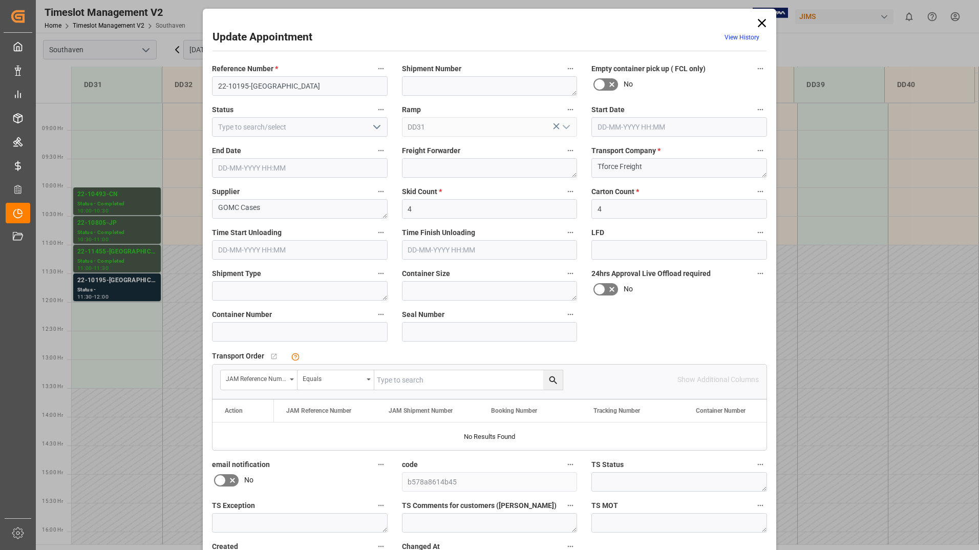
type input "15-10-2025 11:30"
type input "15-10-2025 12:00"
type input "14-10-2025 16:40"
click at [374, 125] on polyline "open menu" at bounding box center [377, 126] width 6 height 3
click at [338, 221] on div "New appointment" at bounding box center [300, 218] width 175 height 23
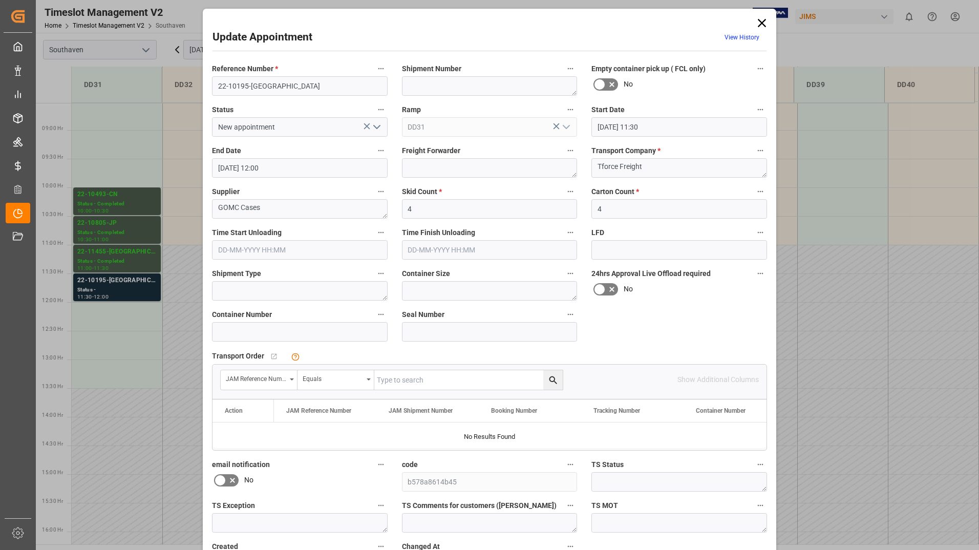
click at [374, 123] on icon "open menu" at bounding box center [377, 127] width 12 height 12
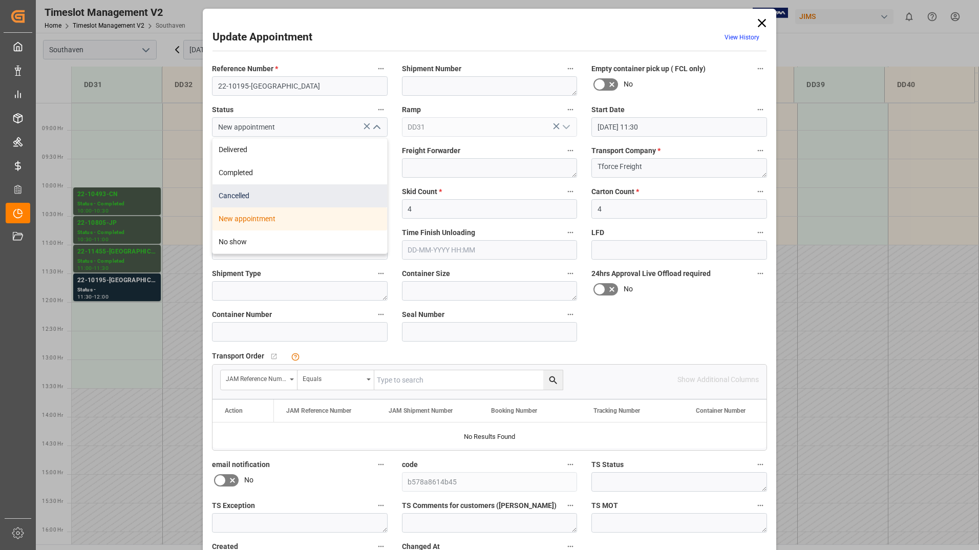
click at [304, 187] on div "Cancelled" at bounding box center [300, 195] width 175 height 23
type input "Cancelled"
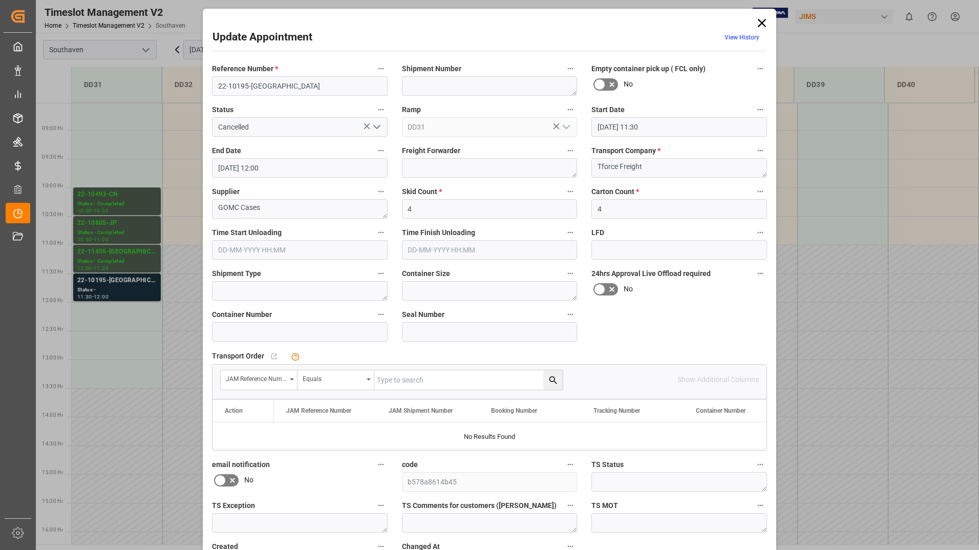
scroll to position [76, 0]
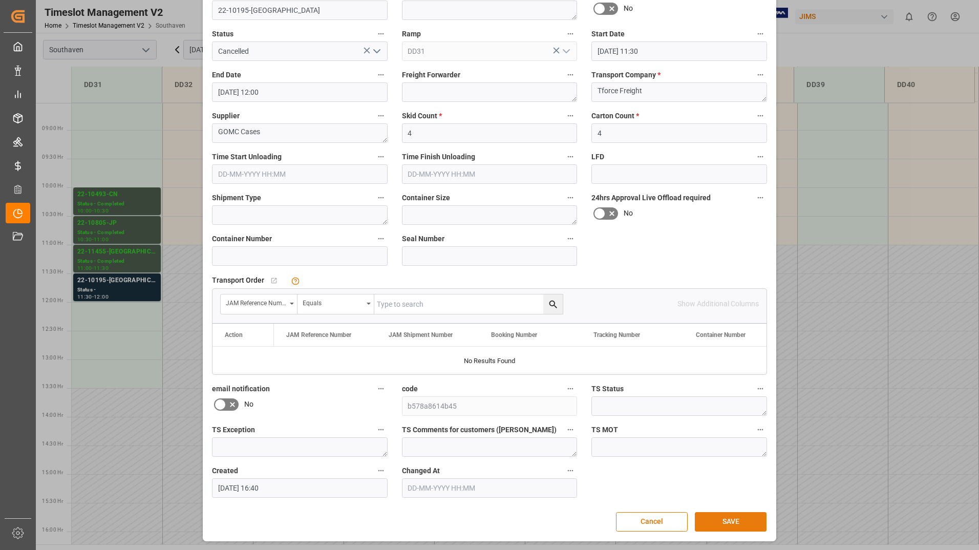
click at [730, 515] on button "SAVE" at bounding box center [731, 521] width 72 height 19
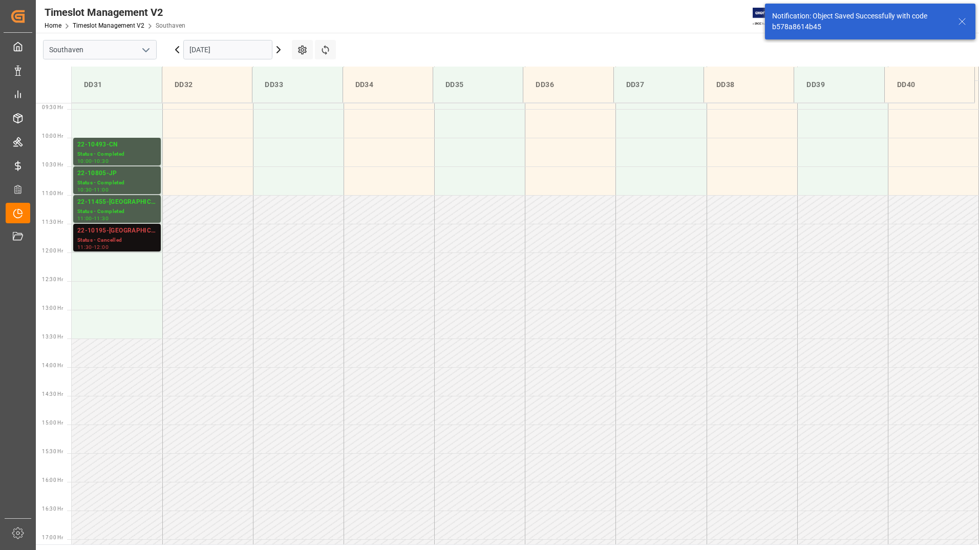
scroll to position [567, 0]
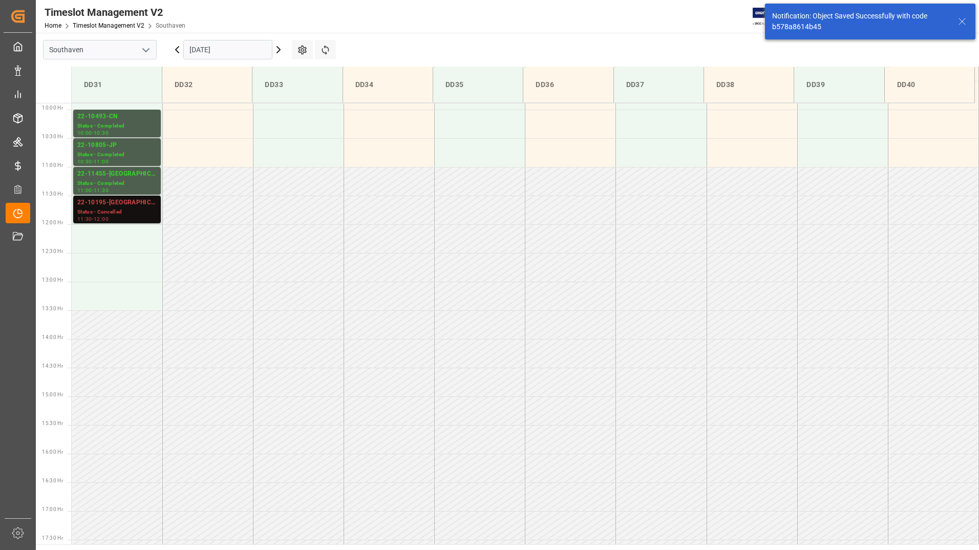
click at [231, 51] on input "[DATE]" at bounding box center [227, 49] width 89 height 19
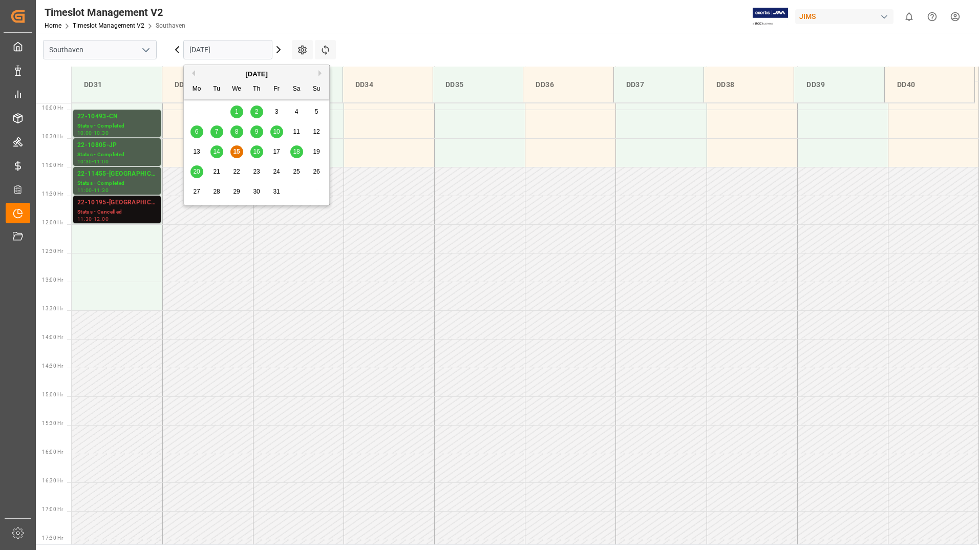
click at [257, 148] on span "16" at bounding box center [256, 151] width 7 height 7
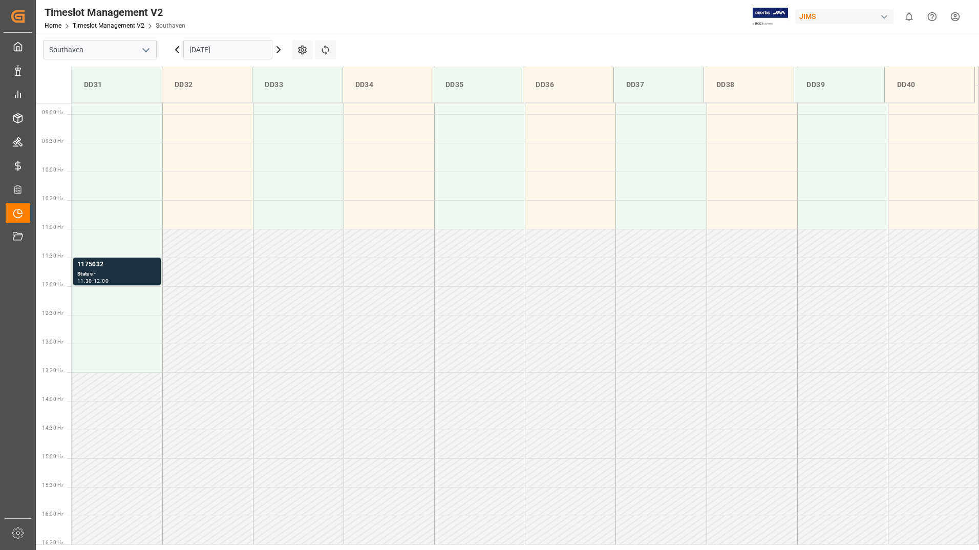
scroll to position [489, 0]
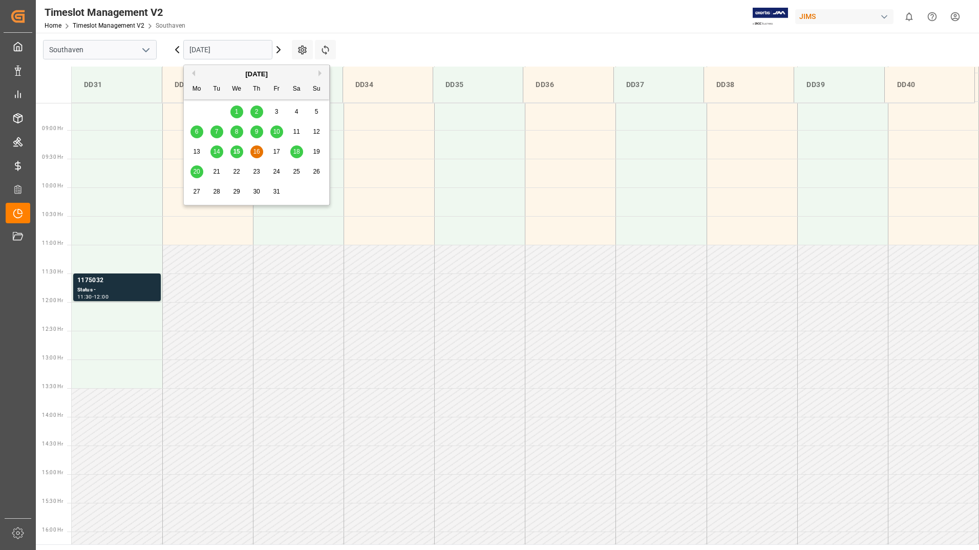
click at [262, 47] on input "16-10-2025" at bounding box center [227, 49] width 89 height 19
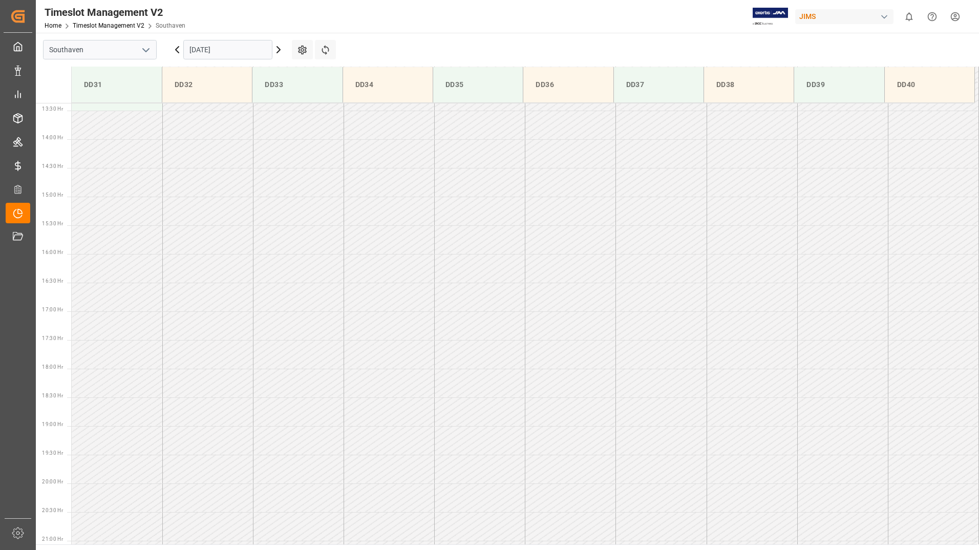
scroll to position [796, 0]
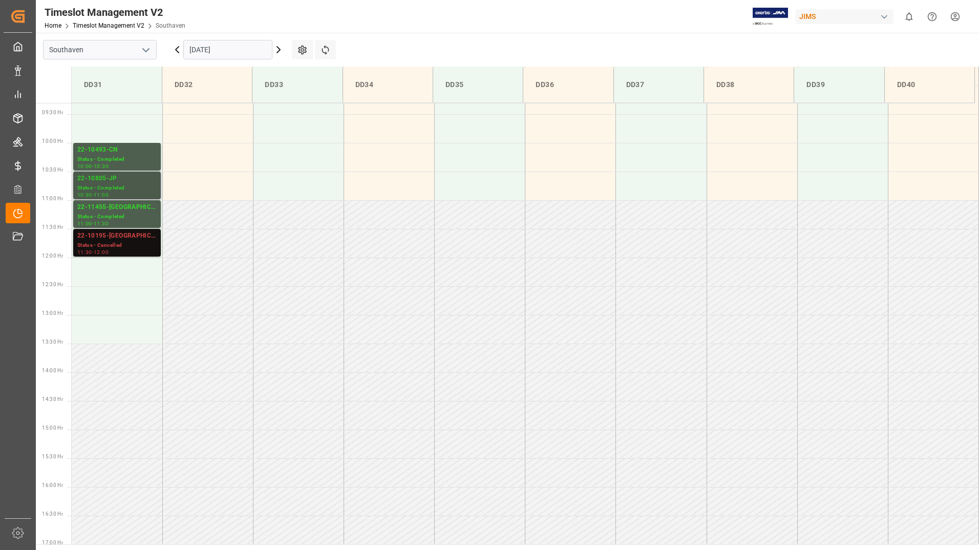
scroll to position [489, 0]
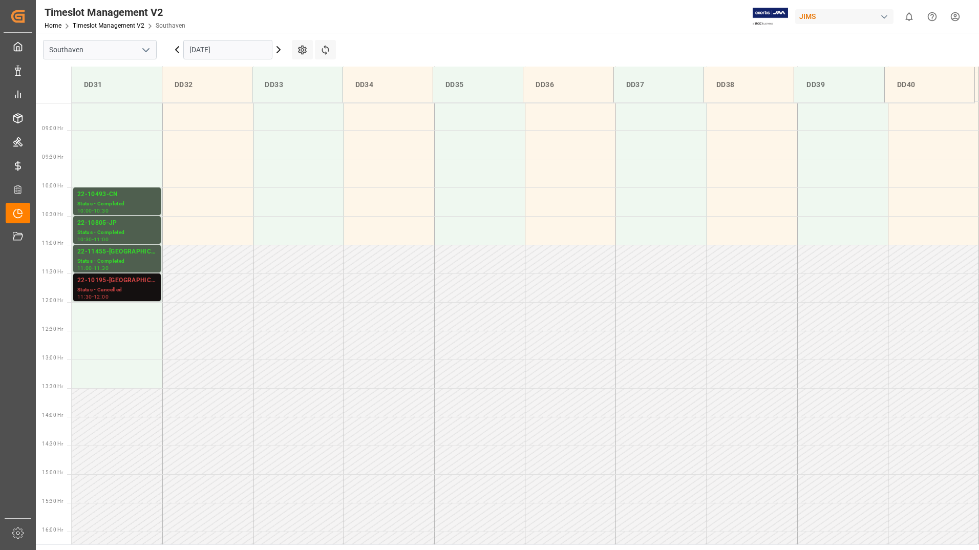
click at [263, 47] on input "[DATE]" at bounding box center [227, 49] width 89 height 19
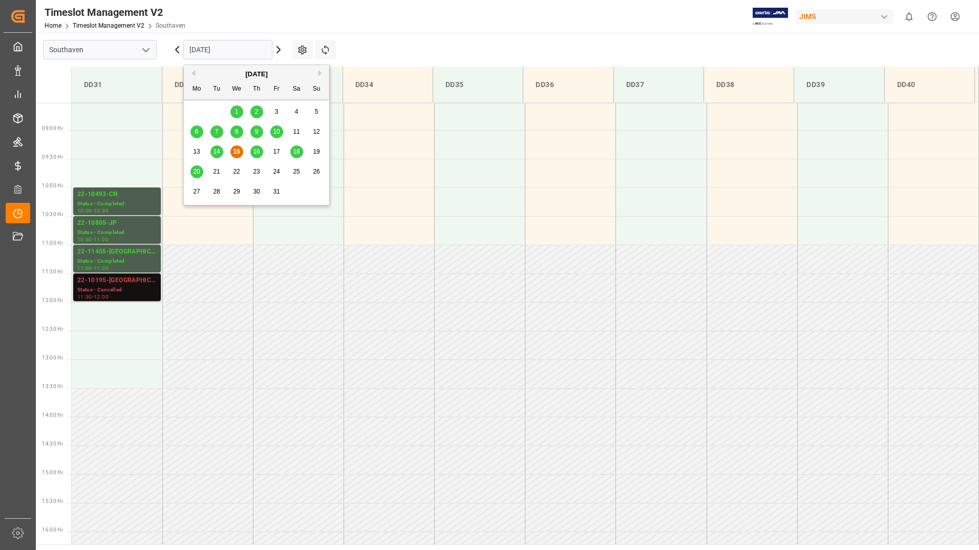
click at [256, 153] on span "16" at bounding box center [256, 151] width 7 height 7
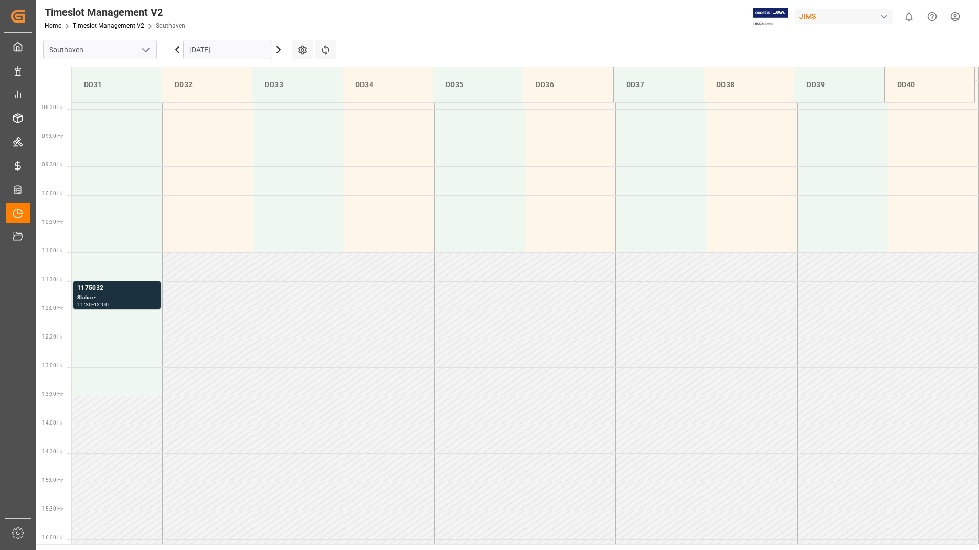
scroll to position [477, 0]
